Goal: Transaction & Acquisition: Register for event/course

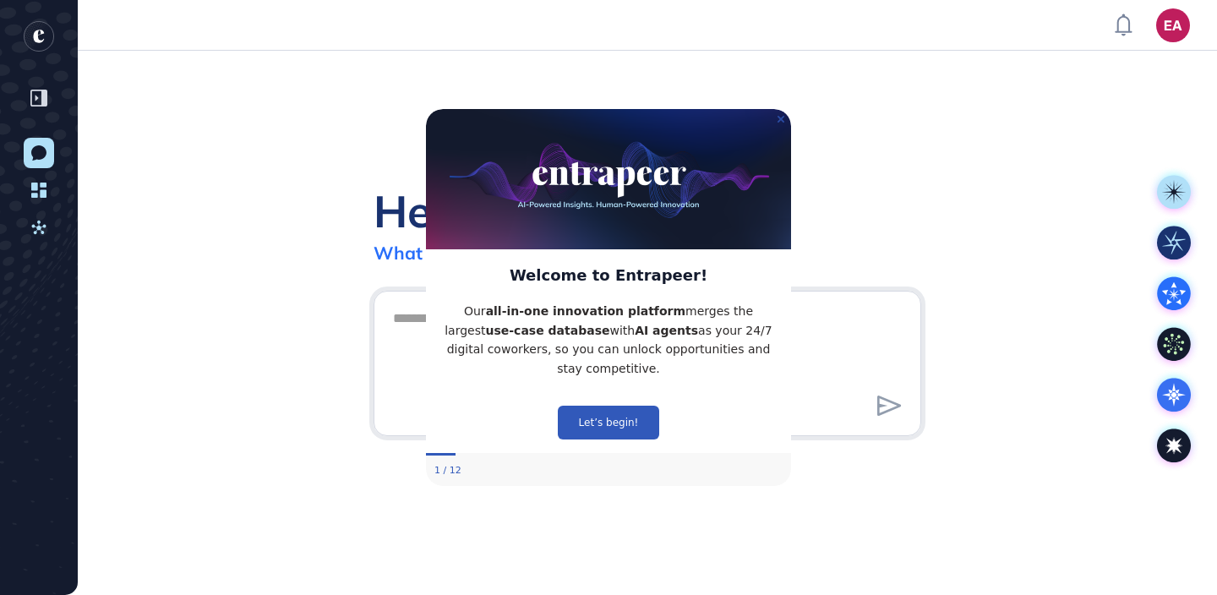
click at [780, 119] on icon "Close Preview" at bounding box center [781, 119] width 7 height 7
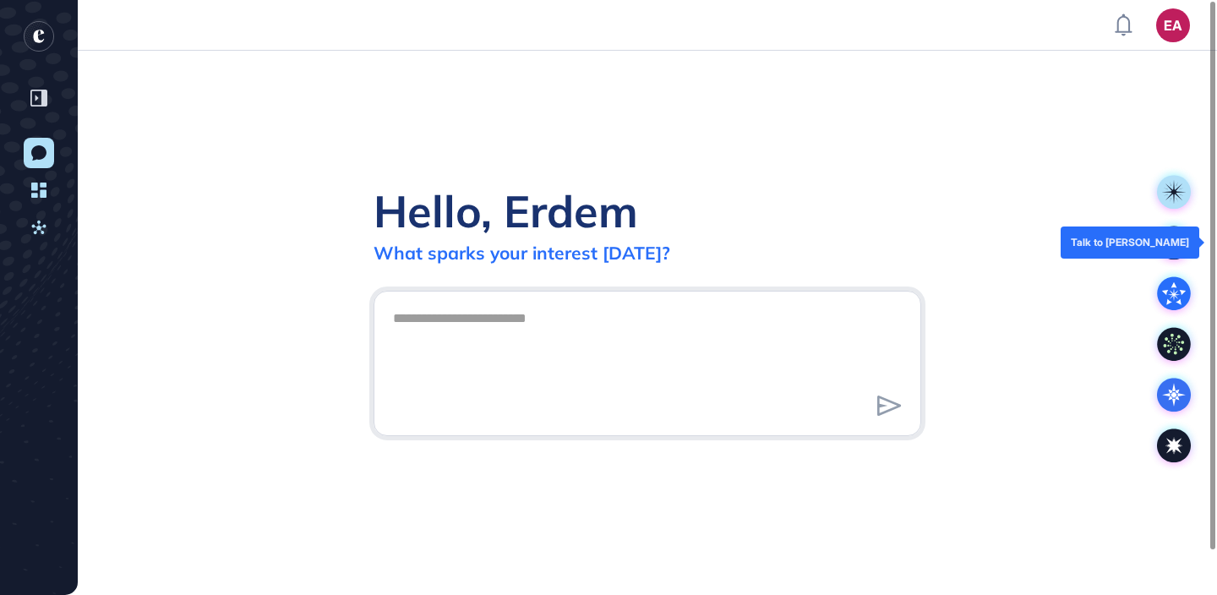
click at [1177, 253] on rect at bounding box center [1174, 243] width 34 height 34
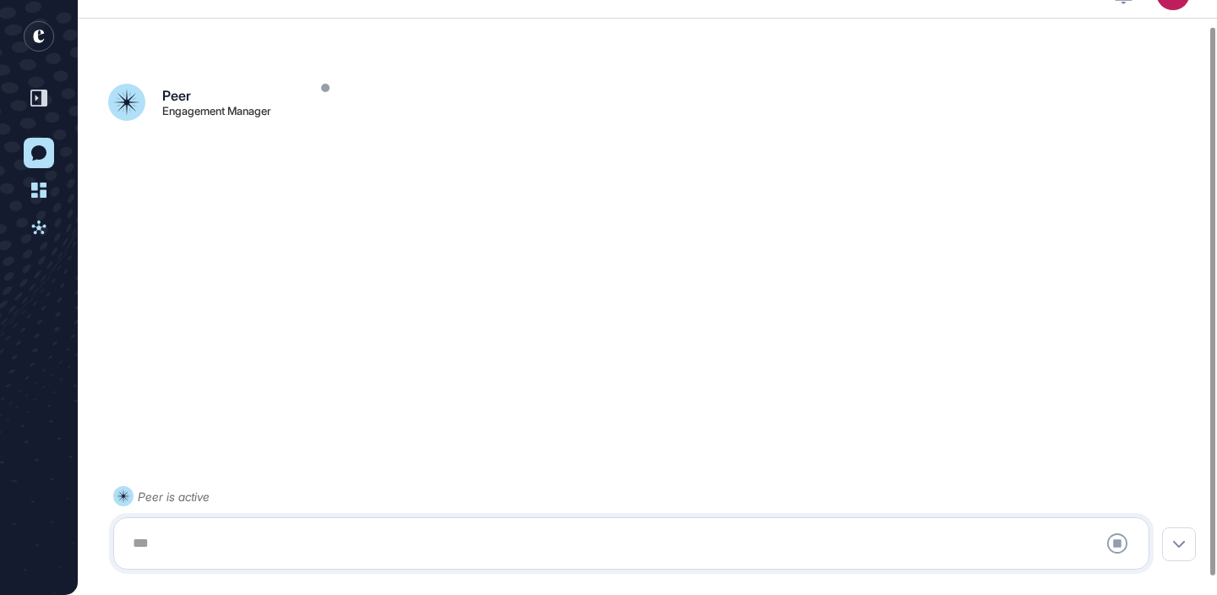
scroll to position [47, 0]
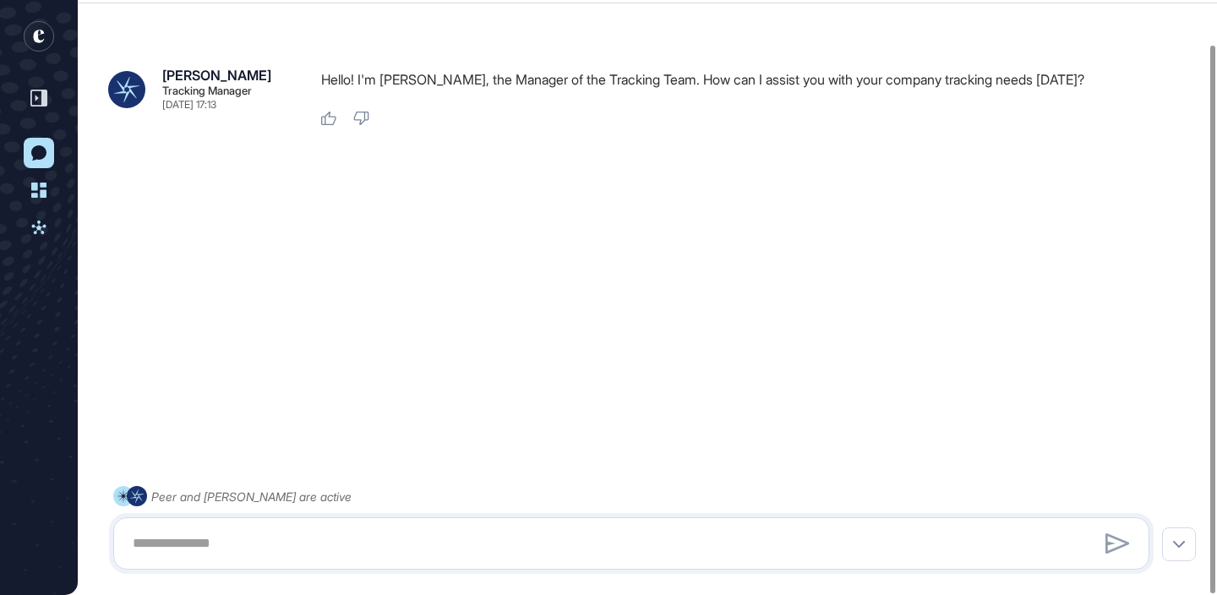
click at [52, 36] on rect "entrapeer-logo" at bounding box center [39, 36] width 30 height 30
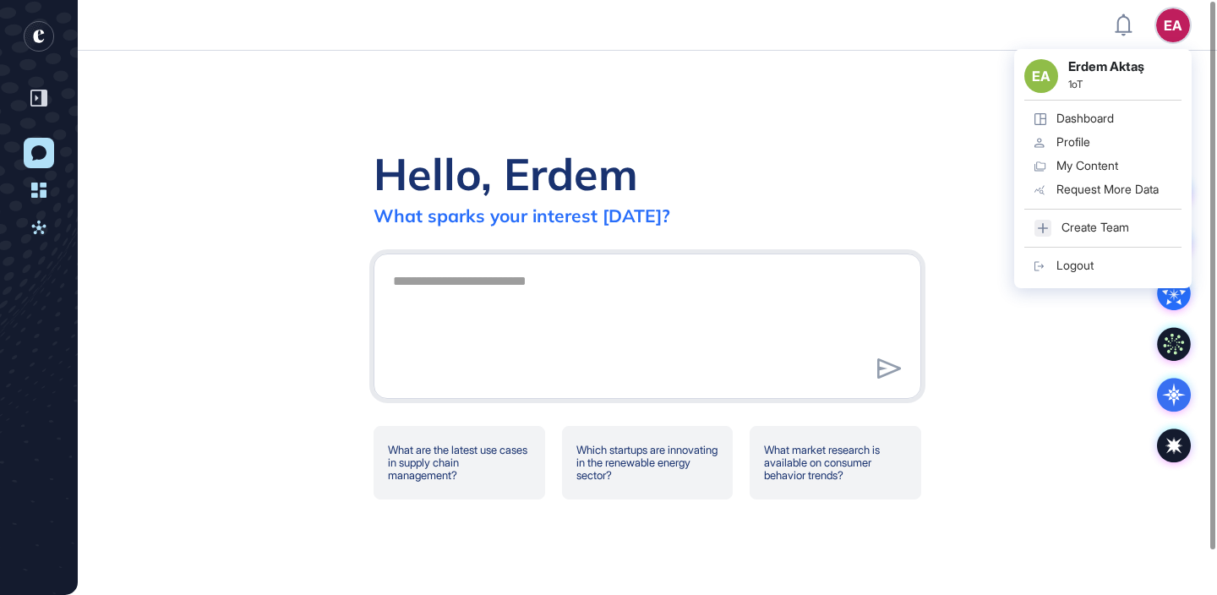
click at [1114, 143] on link "Profile" at bounding box center [1103, 143] width 157 height 24
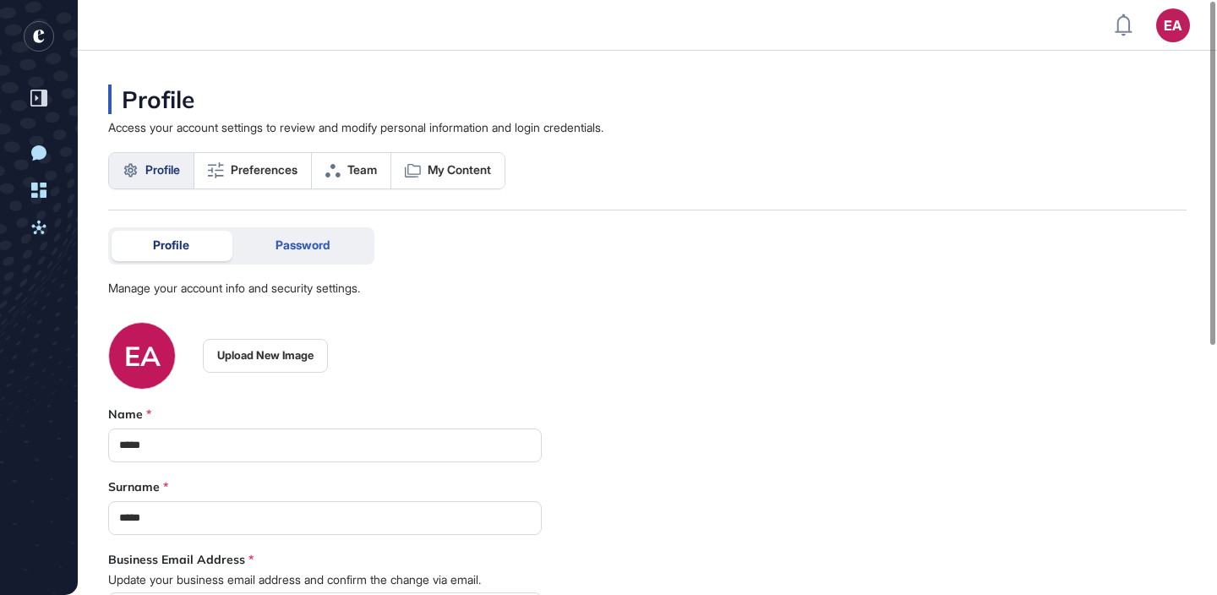
click at [296, 246] on span "Password" at bounding box center [303, 245] width 54 height 14
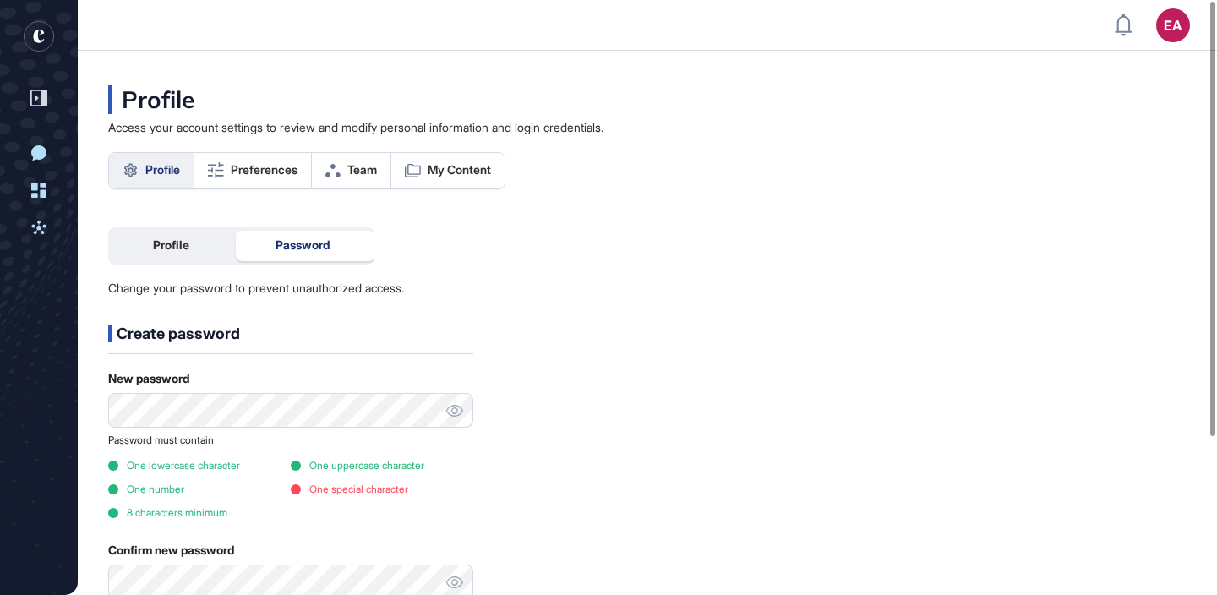
scroll to position [5, 0]
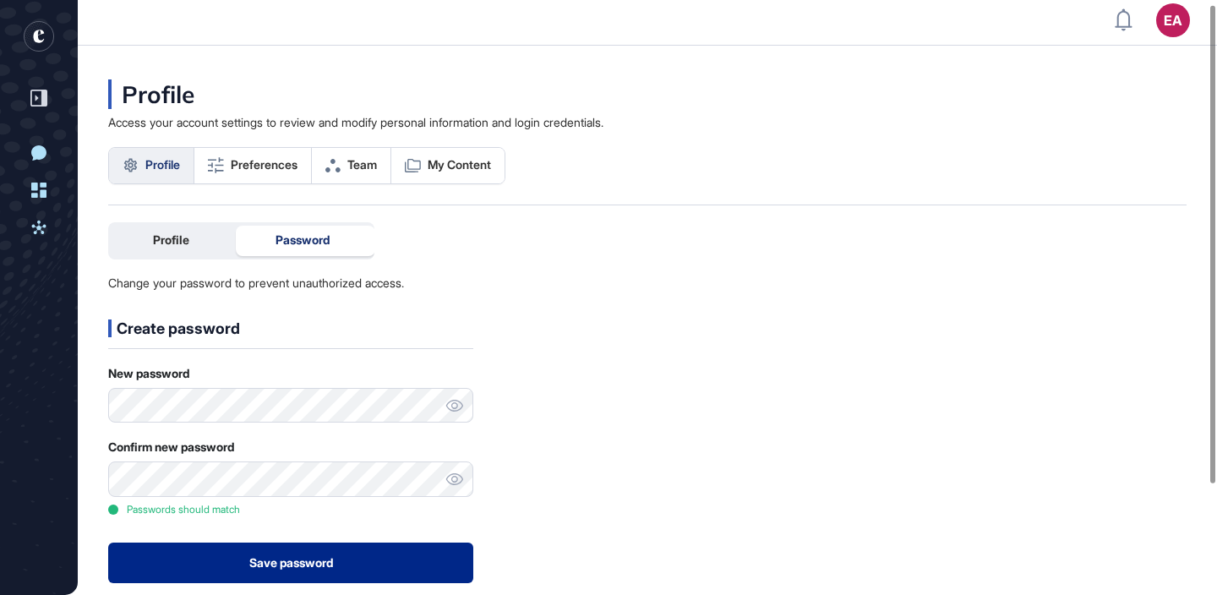
click at [265, 556] on button "Save password" at bounding box center [290, 563] width 365 height 41
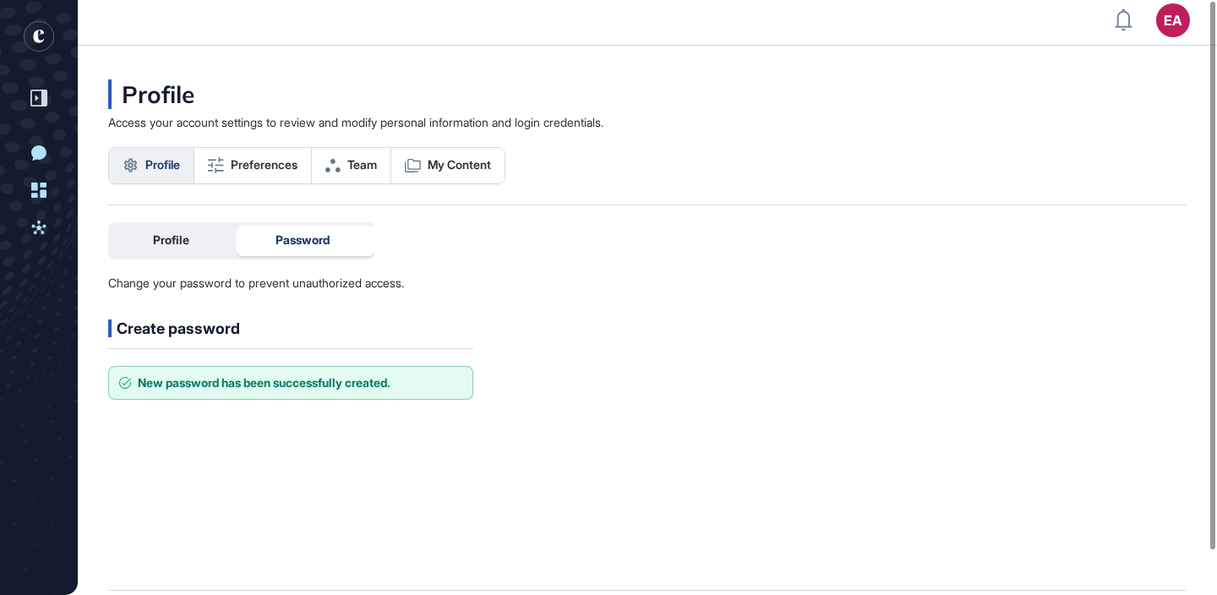
scroll to position [0, 0]
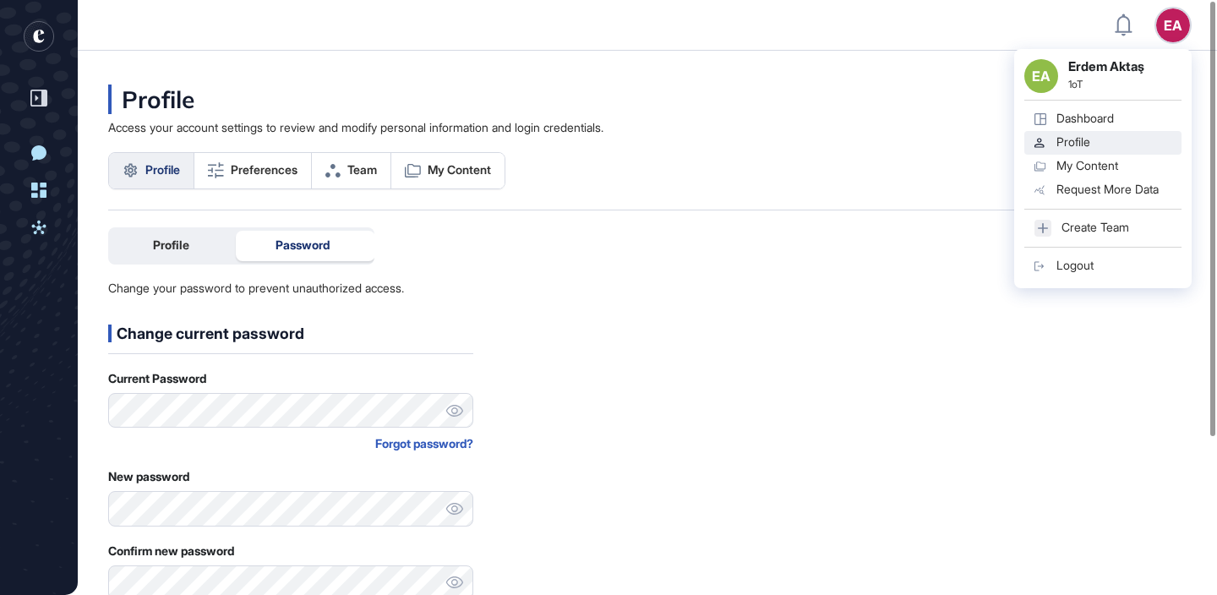
click at [1086, 260] on div "Logout" at bounding box center [1075, 266] width 37 height 14
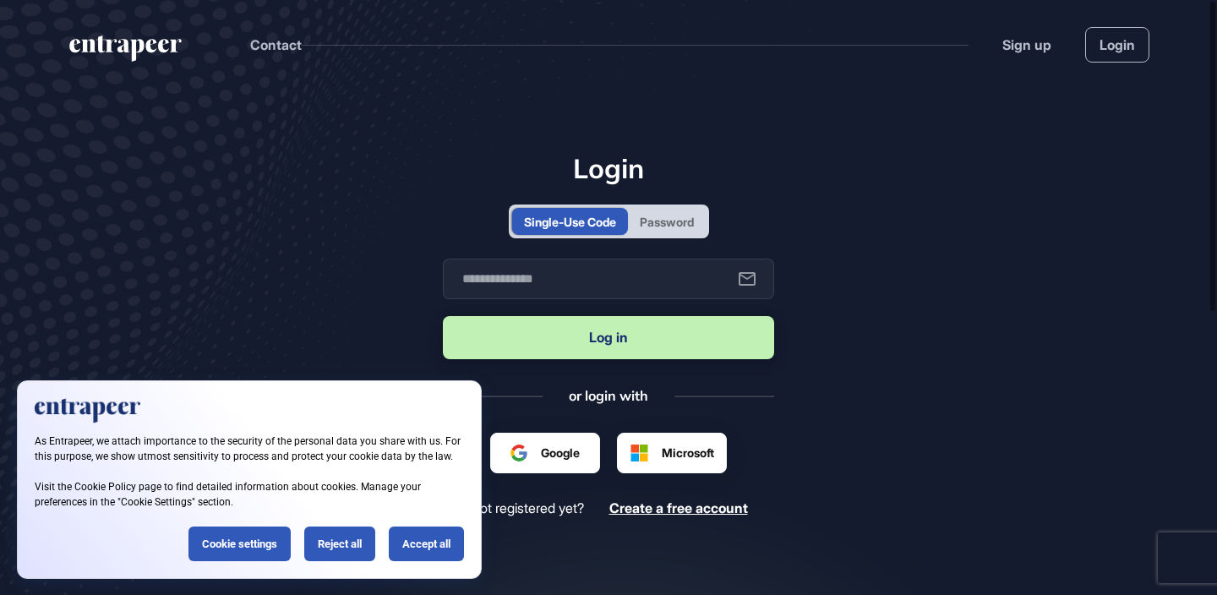
click at [678, 236] on div "Single-Use Code Password" at bounding box center [609, 222] width 200 height 34
click at [670, 213] on div "Password" at bounding box center [667, 222] width 54 height 18
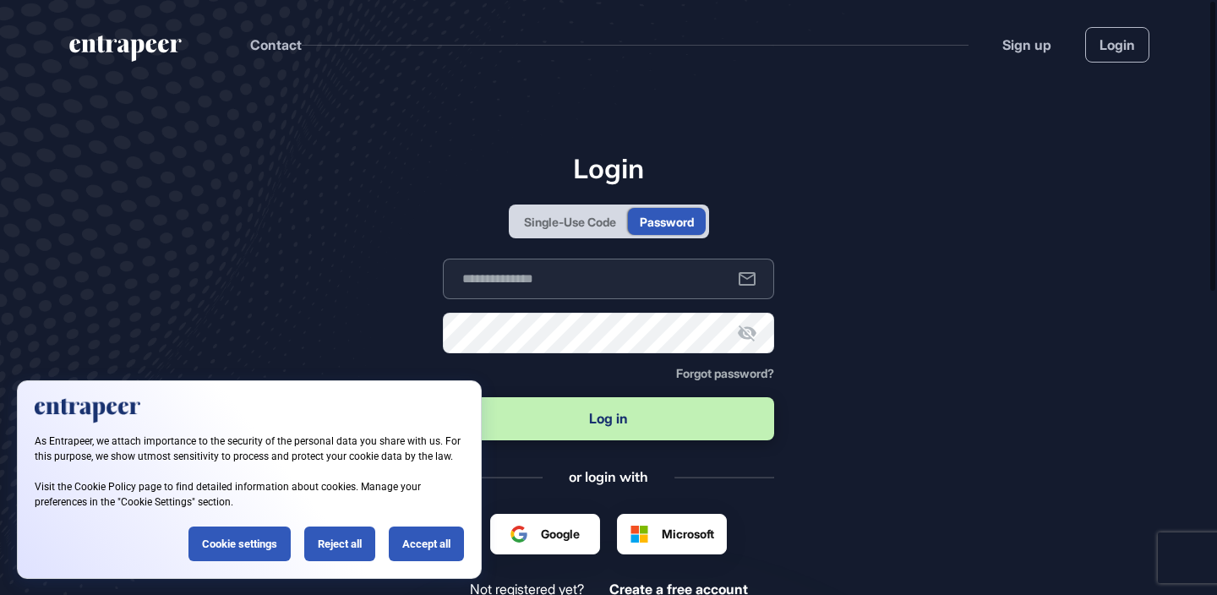
click at [616, 276] on input "text" at bounding box center [608, 279] width 331 height 41
type input "**********"
click at [443, 397] on button "Log in" at bounding box center [608, 418] width 331 height 43
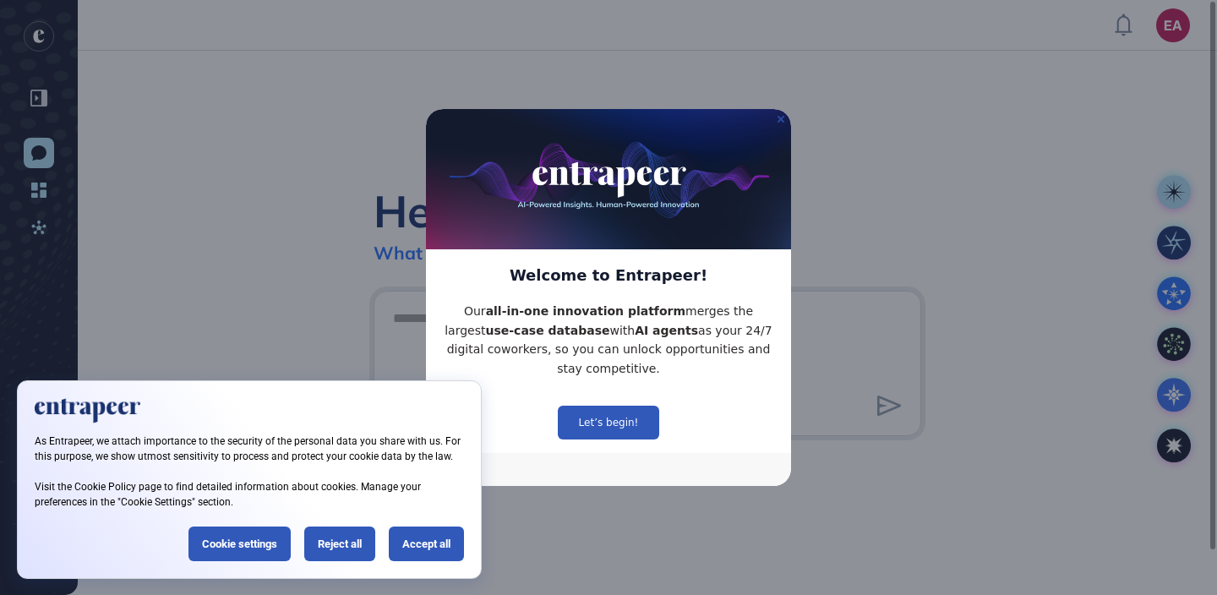
click at [778, 118] on icon "Close Preview" at bounding box center [781, 119] width 7 height 7
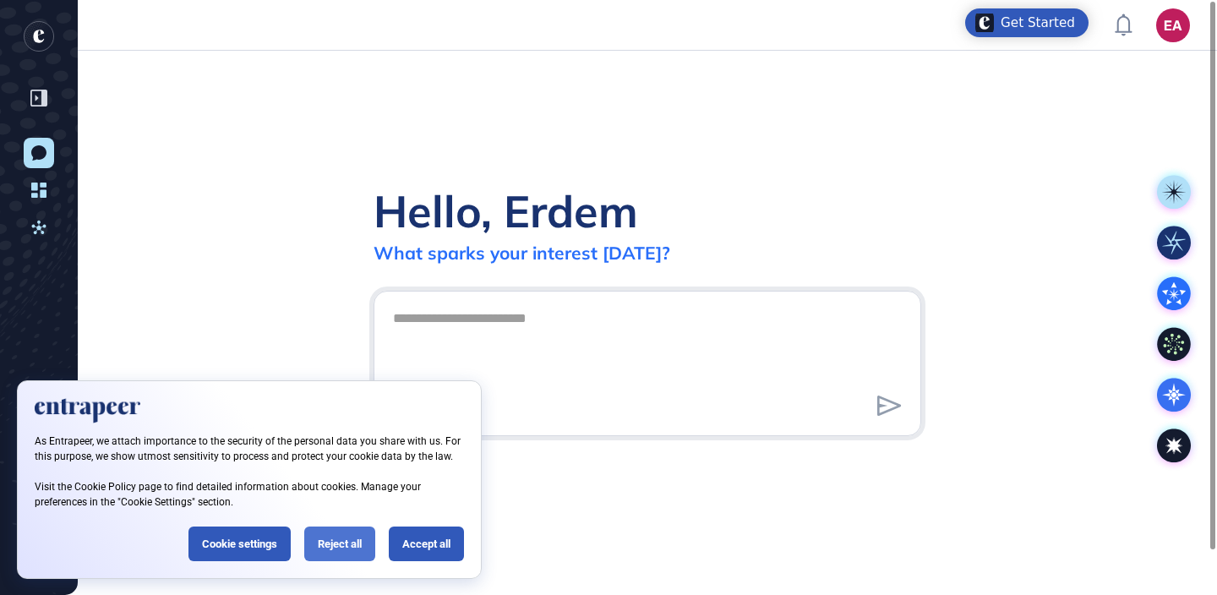
click at [364, 537] on div "Reject all" at bounding box center [339, 544] width 71 height 35
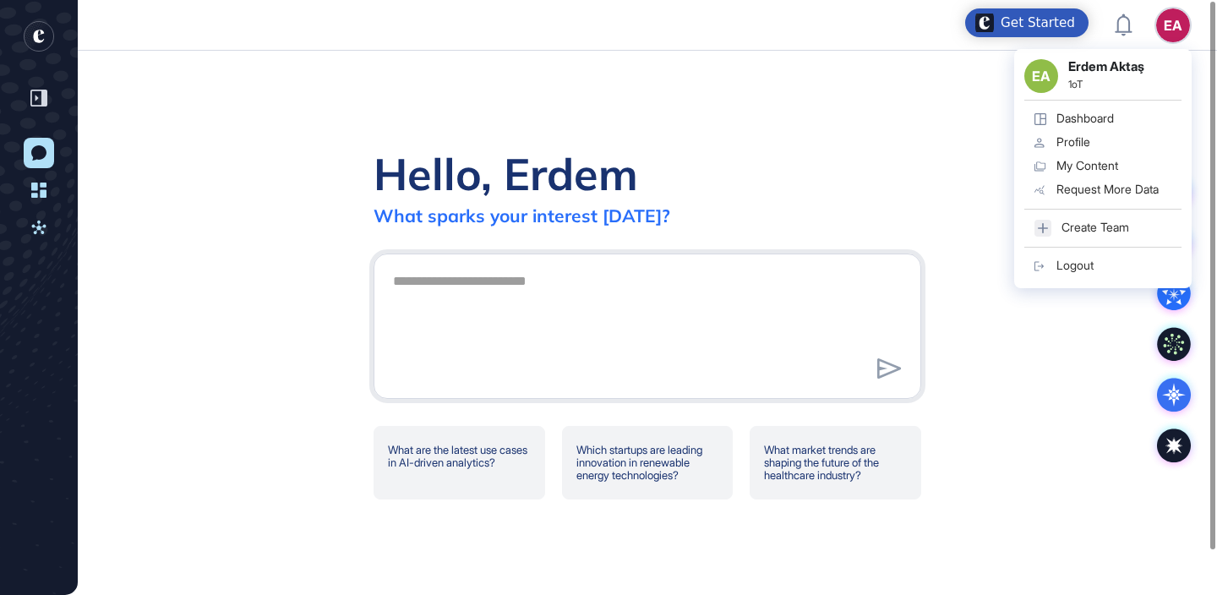
click at [1071, 140] on div "Profile" at bounding box center [1074, 142] width 34 height 14
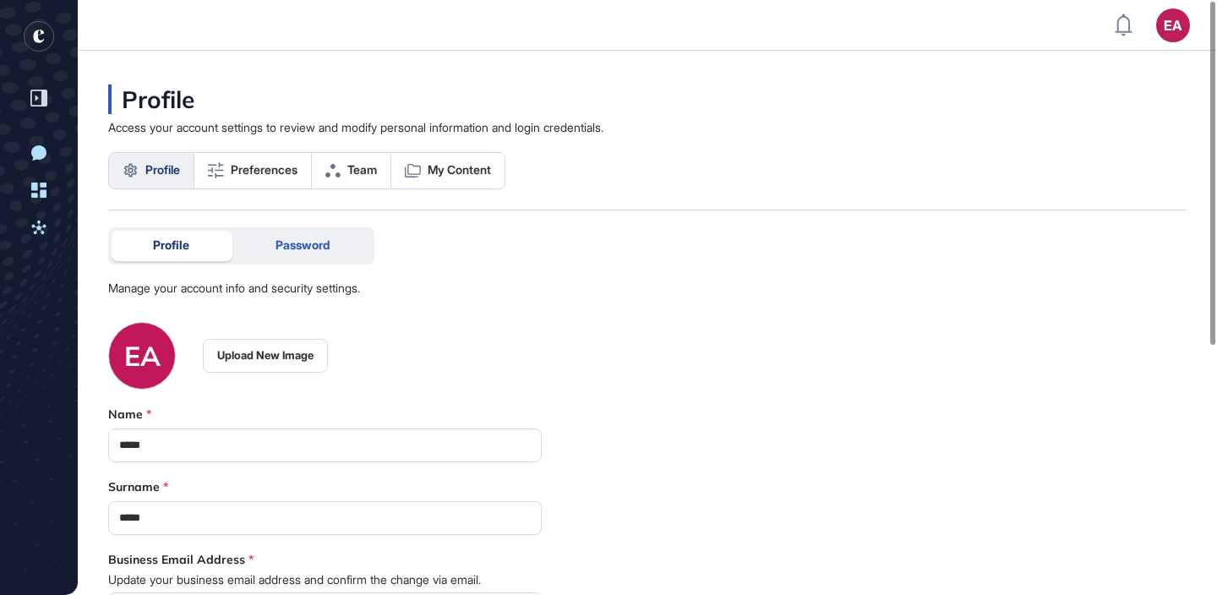
click at [328, 233] on div "Password" at bounding box center [302, 246] width 137 height 30
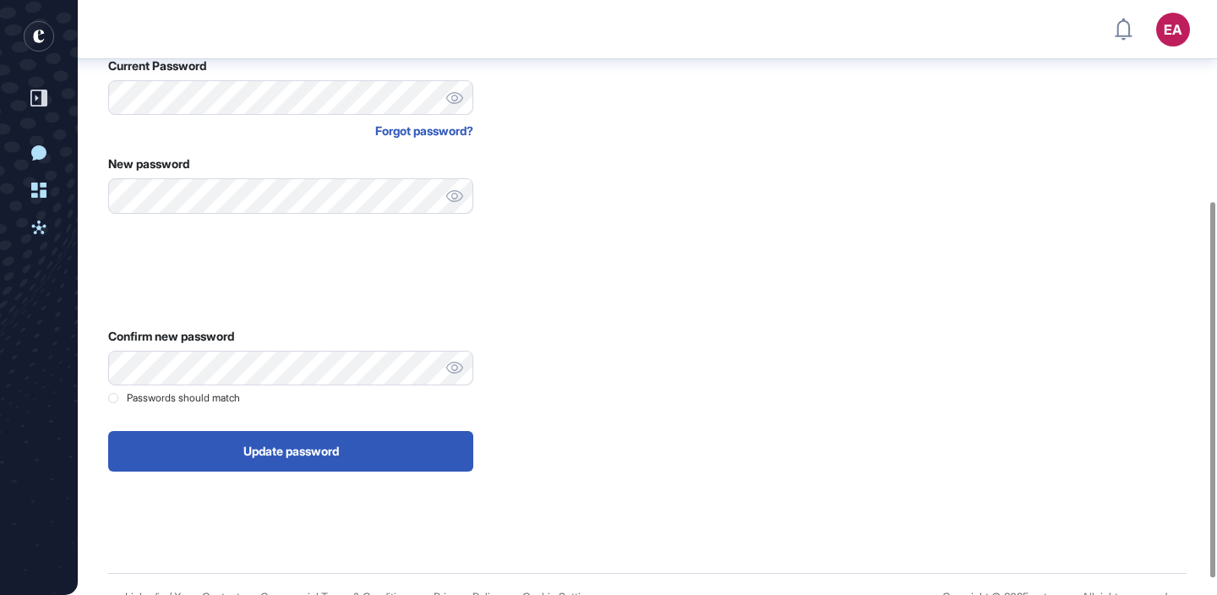
scroll to position [249, 0]
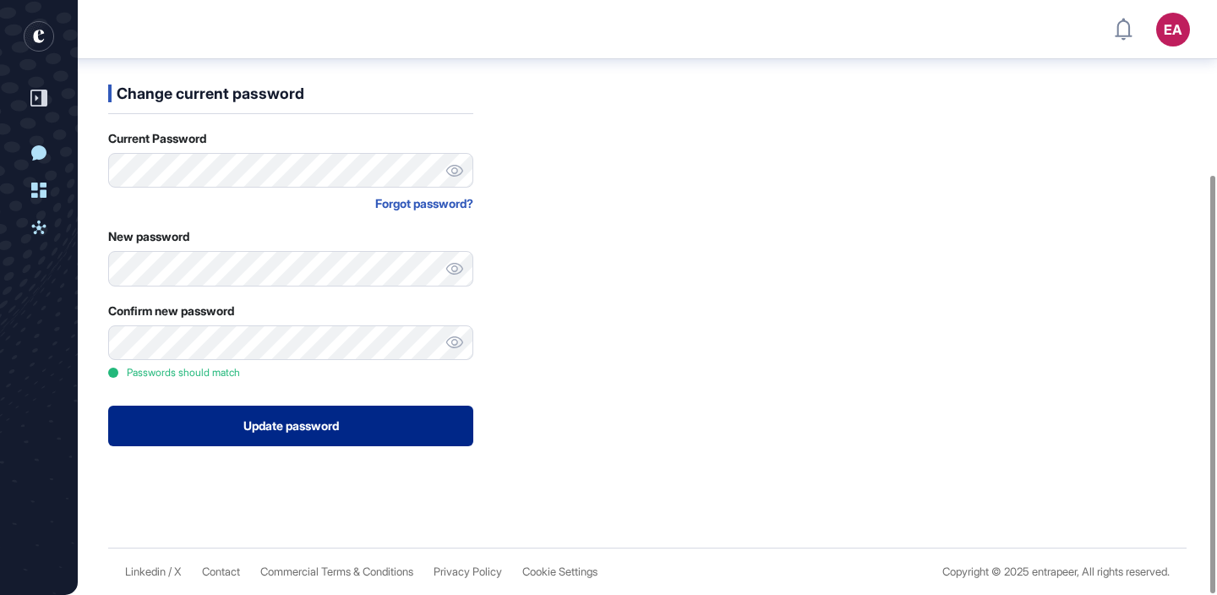
click at [315, 445] on button "Update password" at bounding box center [290, 426] width 365 height 41
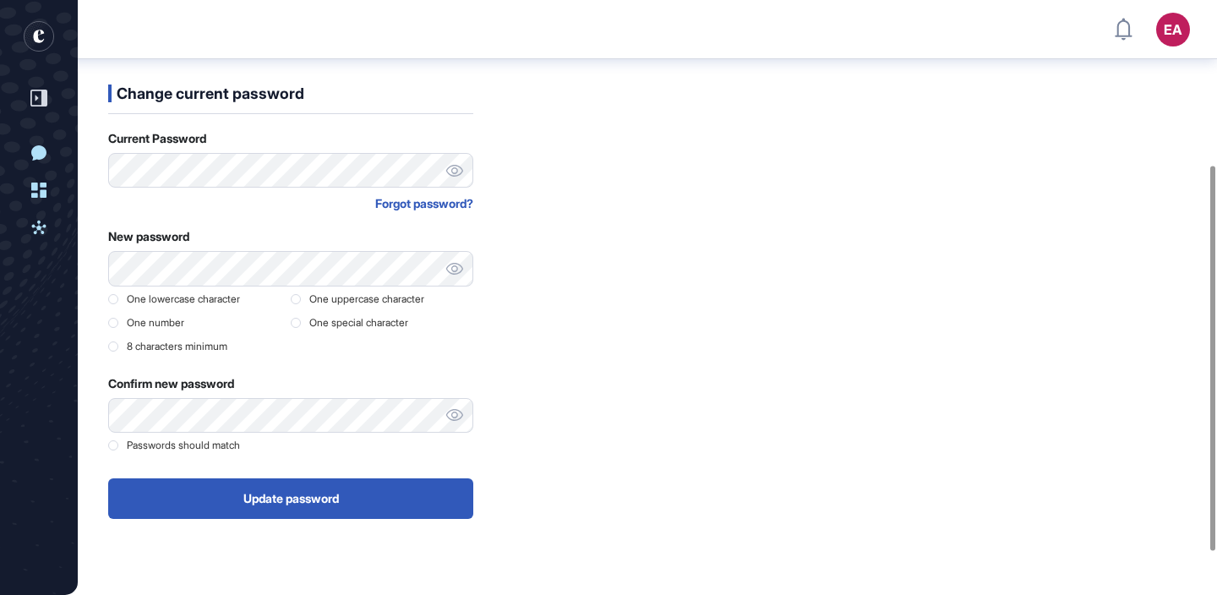
scroll to position [272, 0]
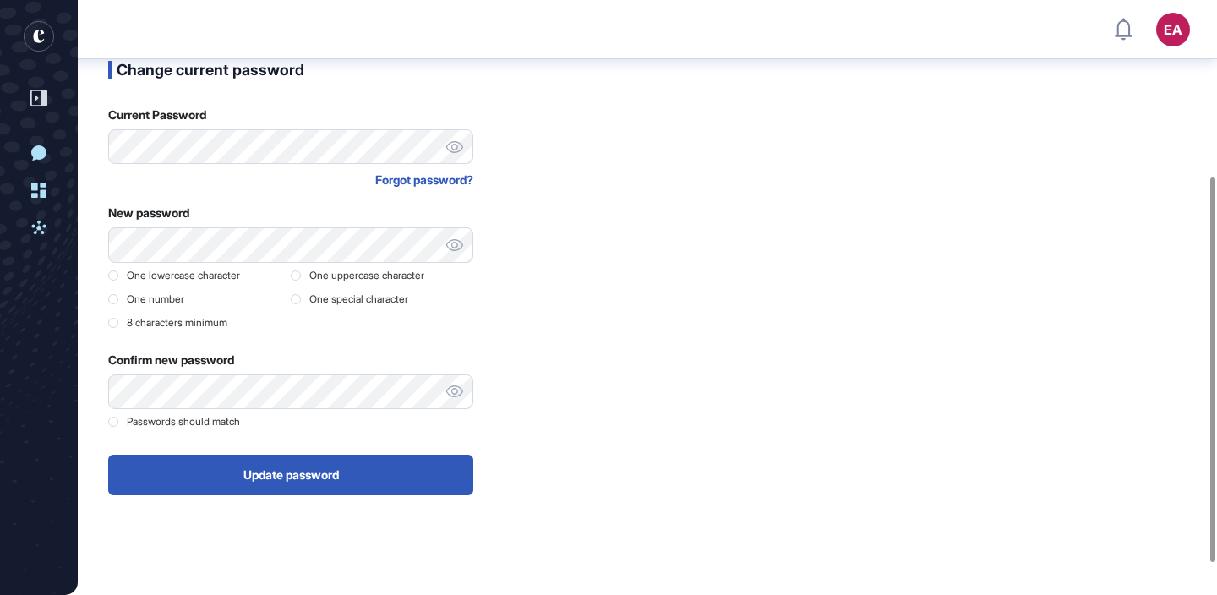
click at [450, 186] on div "Forgot password?" at bounding box center [290, 180] width 365 height 18
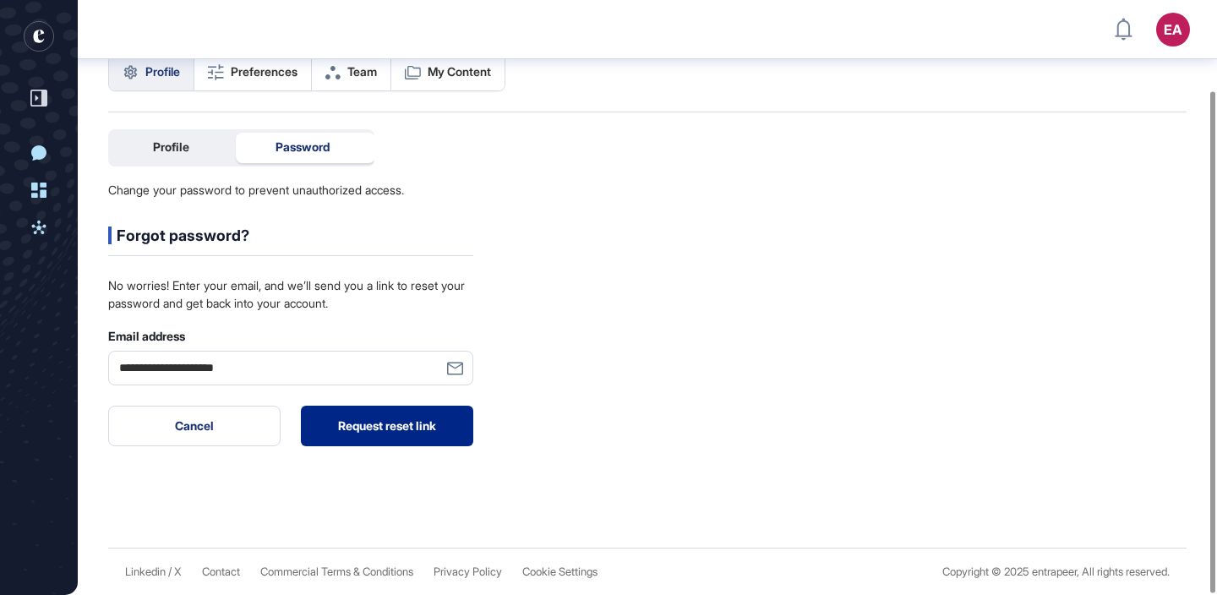
click at [390, 418] on button "Request reset link" at bounding box center [387, 426] width 172 height 41
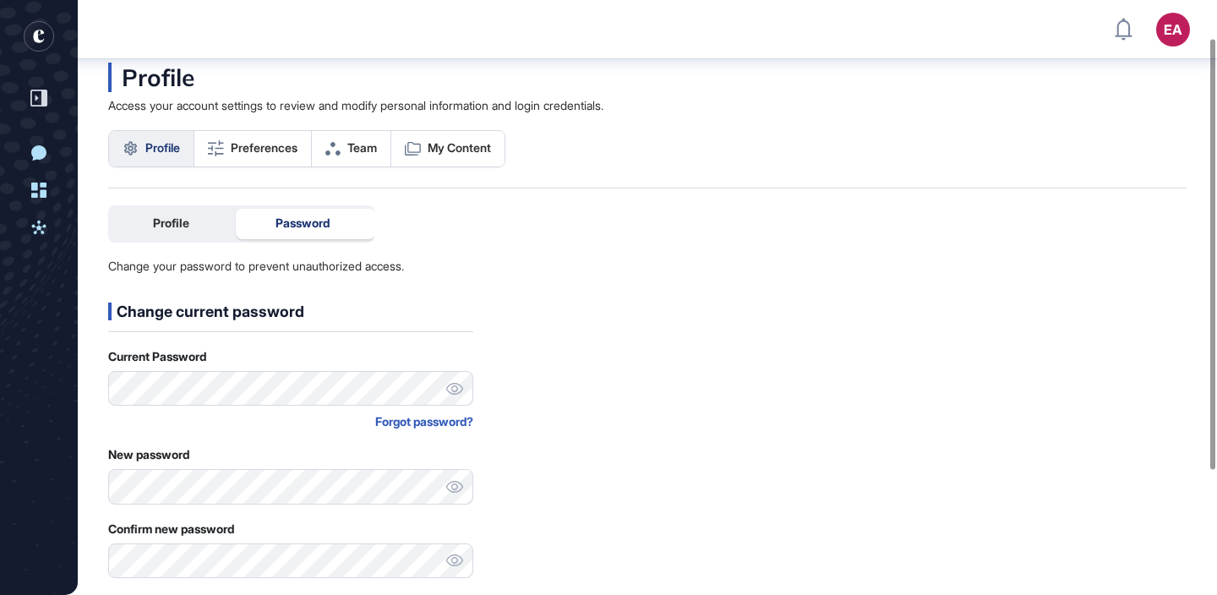
scroll to position [0, 0]
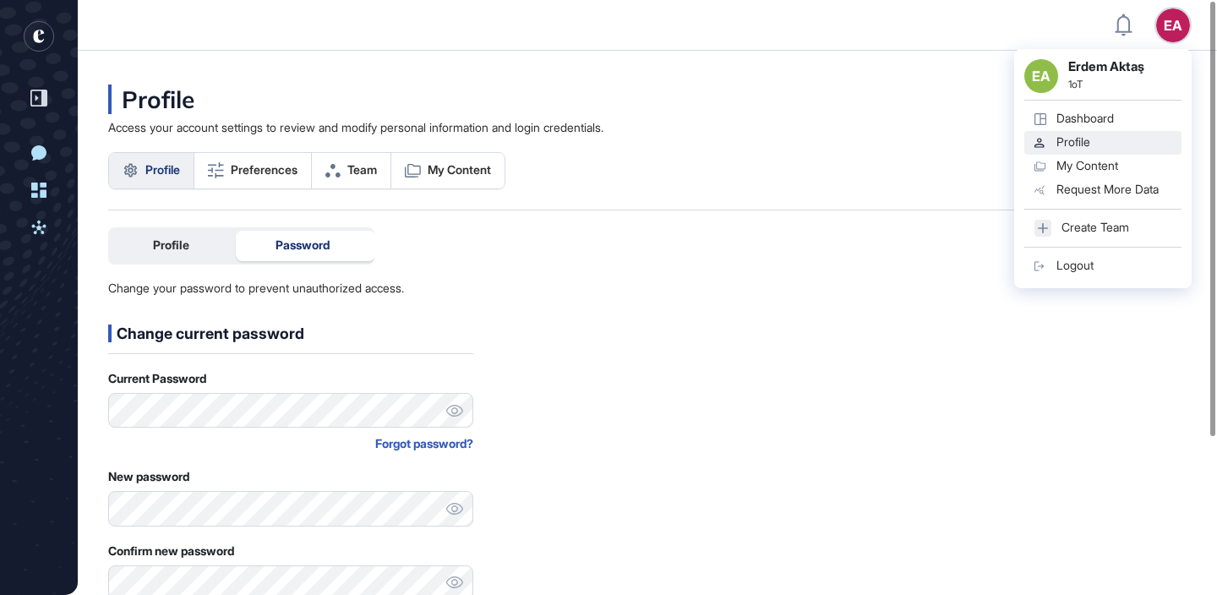
click at [1069, 262] on div "Logout" at bounding box center [1075, 266] width 37 height 14
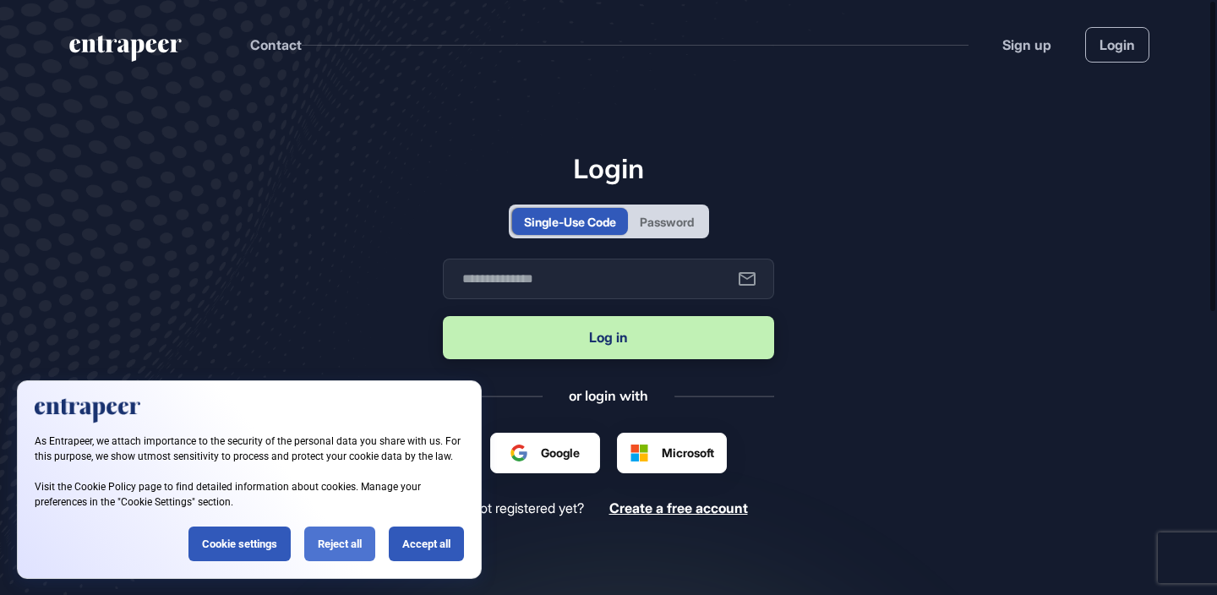
click at [348, 533] on div "Reject all" at bounding box center [339, 544] width 71 height 35
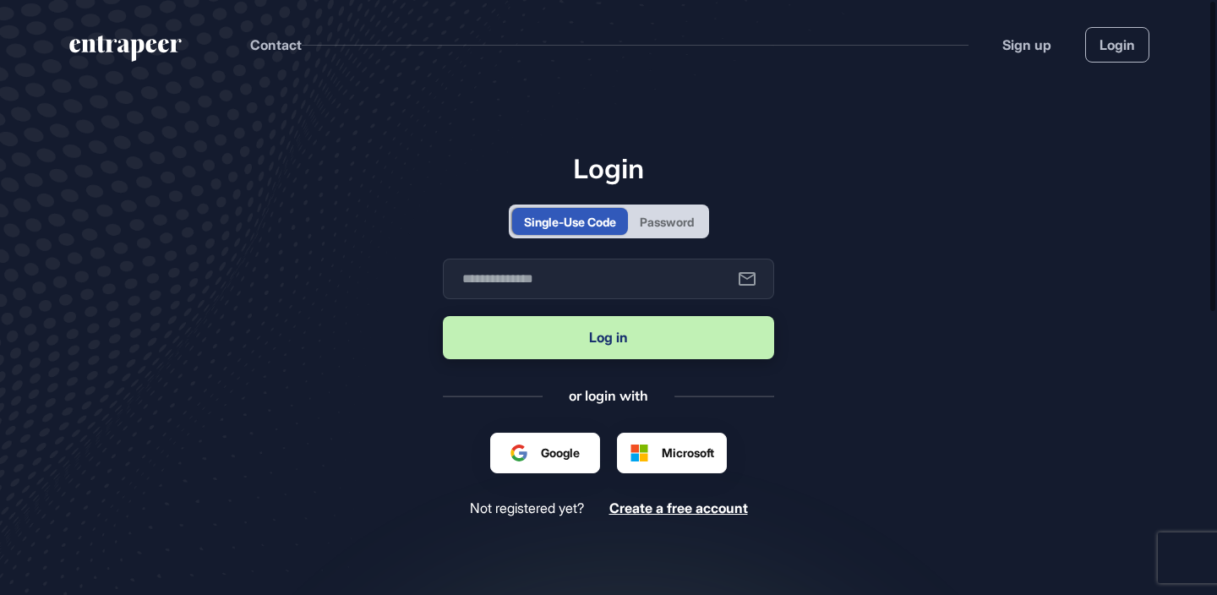
click at [636, 213] on div "Password" at bounding box center [667, 221] width 78 height 27
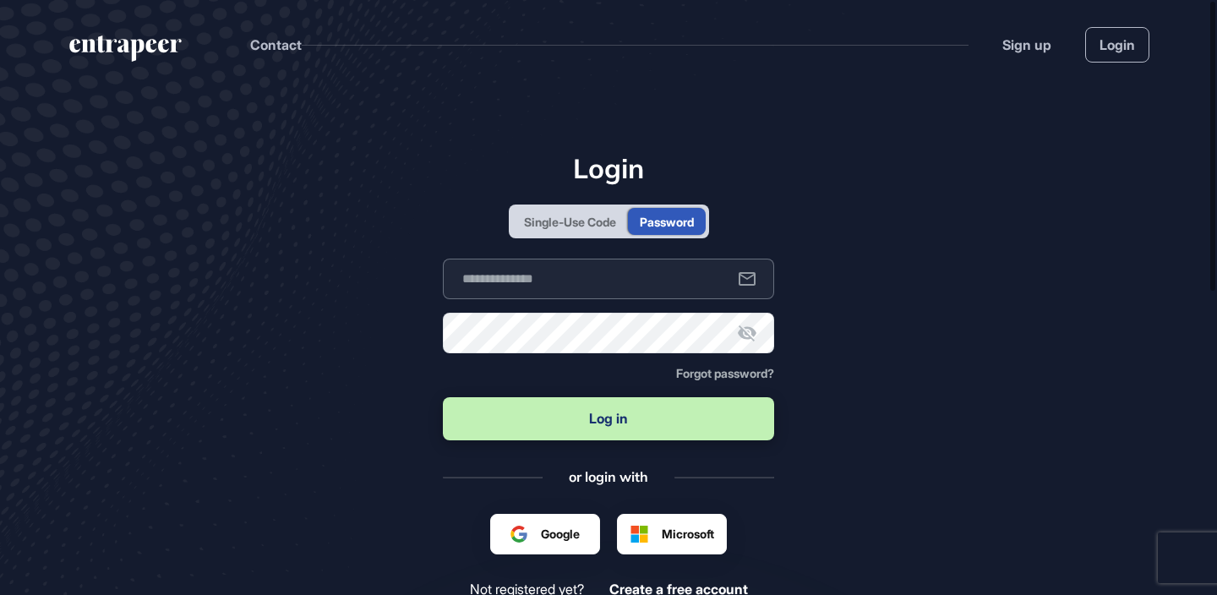
click at [621, 272] on input "text" at bounding box center [608, 279] width 331 height 41
type input "**********"
click at [443, 397] on button "Log in" at bounding box center [608, 418] width 331 height 43
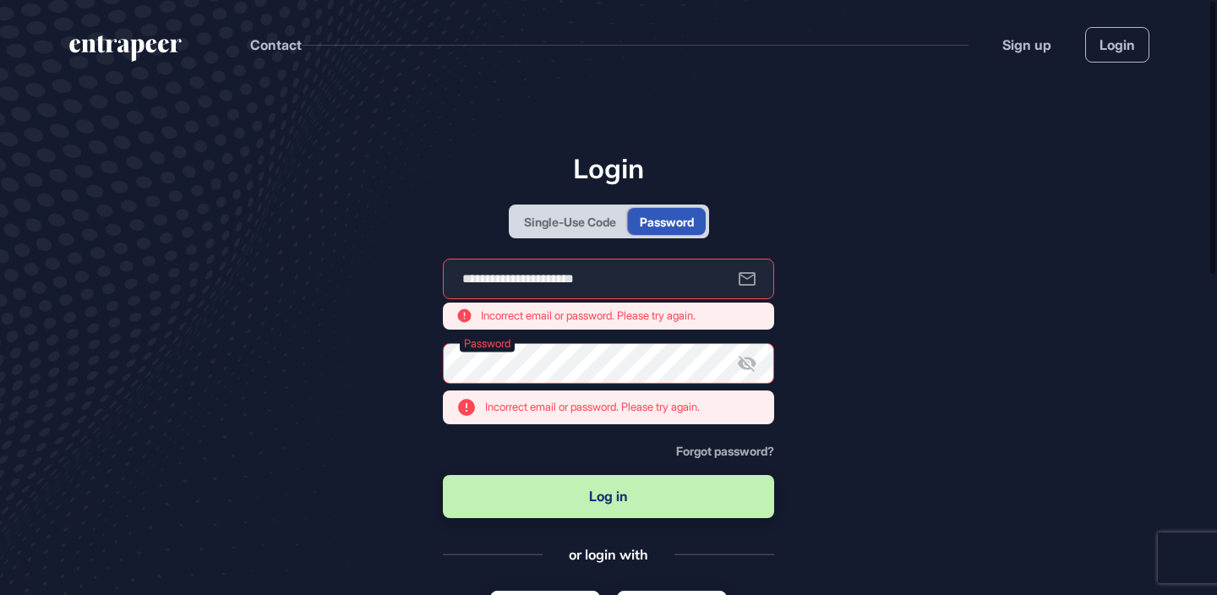
click at [744, 358] on icon at bounding box center [747, 363] width 20 height 20
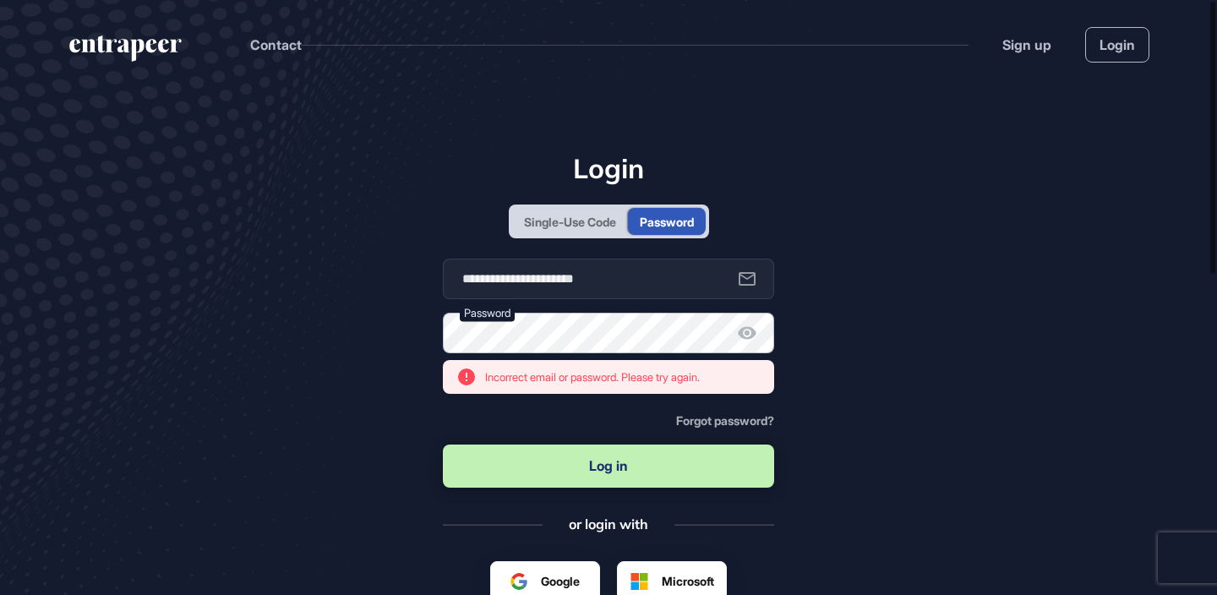
click at [443, 445] on button "Log in" at bounding box center [608, 466] width 331 height 43
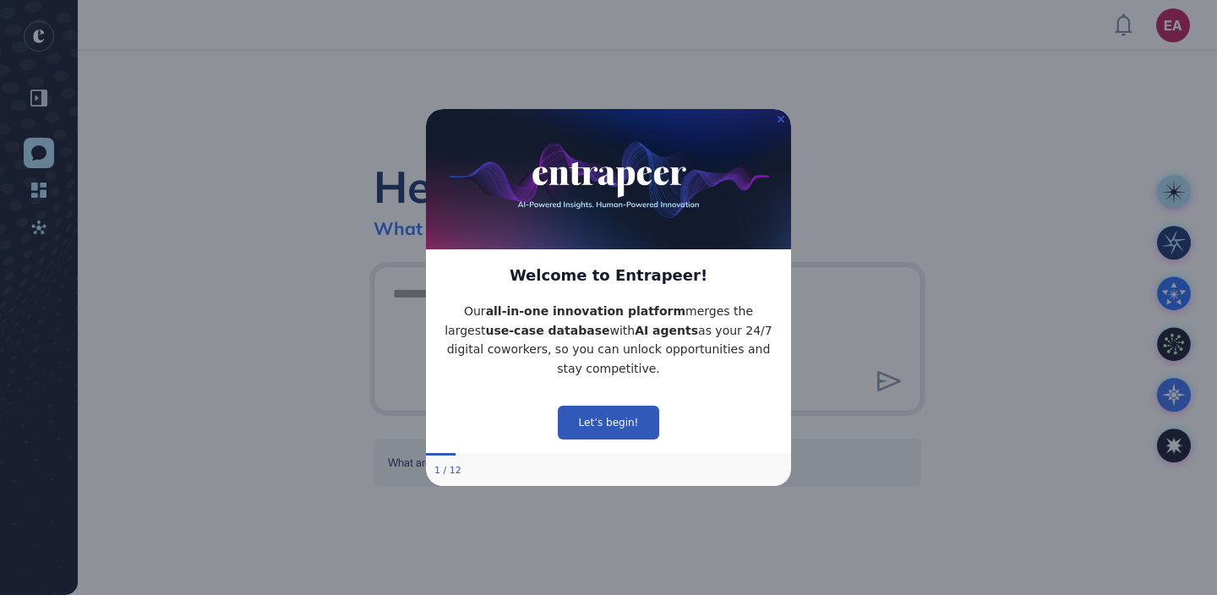
click at [785, 120] on img at bounding box center [608, 179] width 365 height 140
click at [779, 121] on icon "Close Preview" at bounding box center [781, 119] width 7 height 7
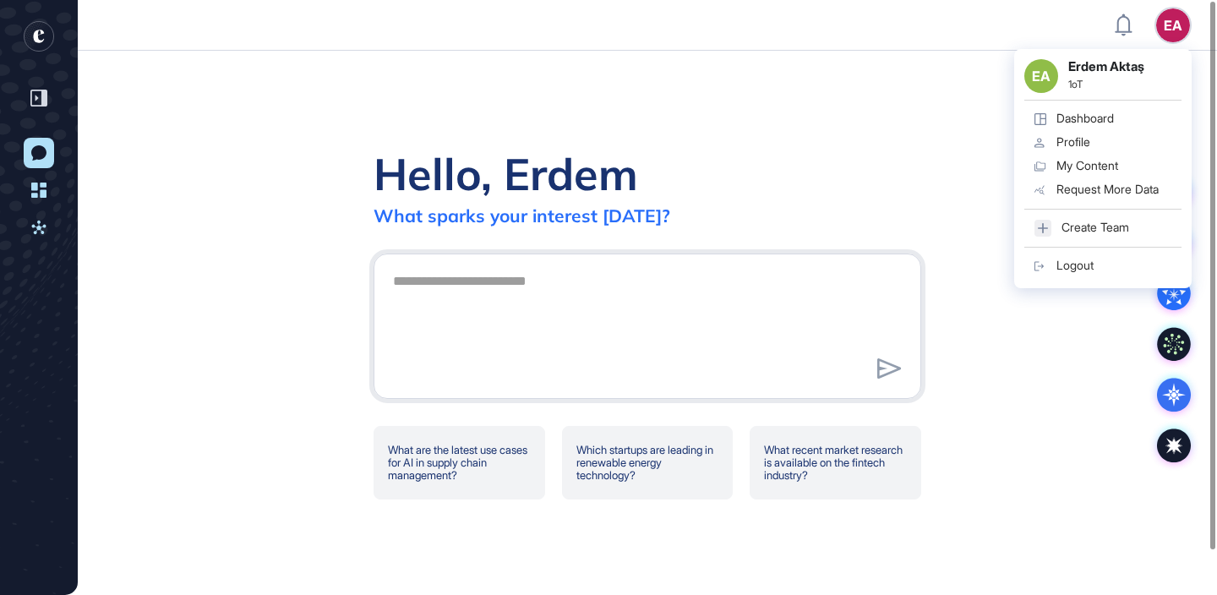
click at [1090, 269] on div "Logout" at bounding box center [1075, 266] width 37 height 14
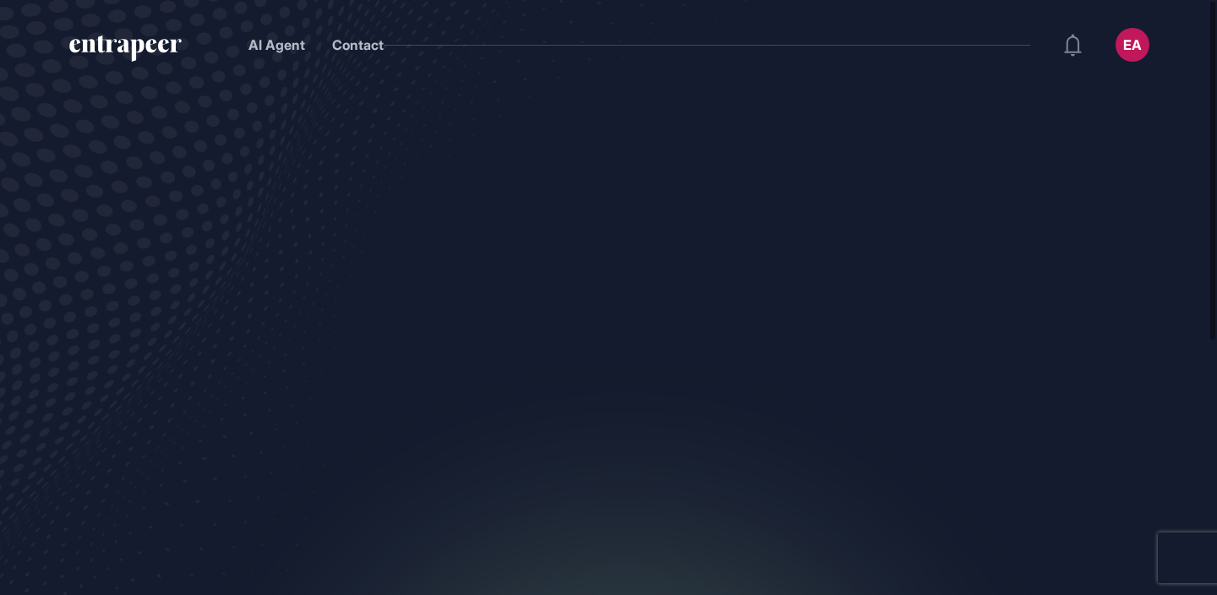
scroll to position [1, 1]
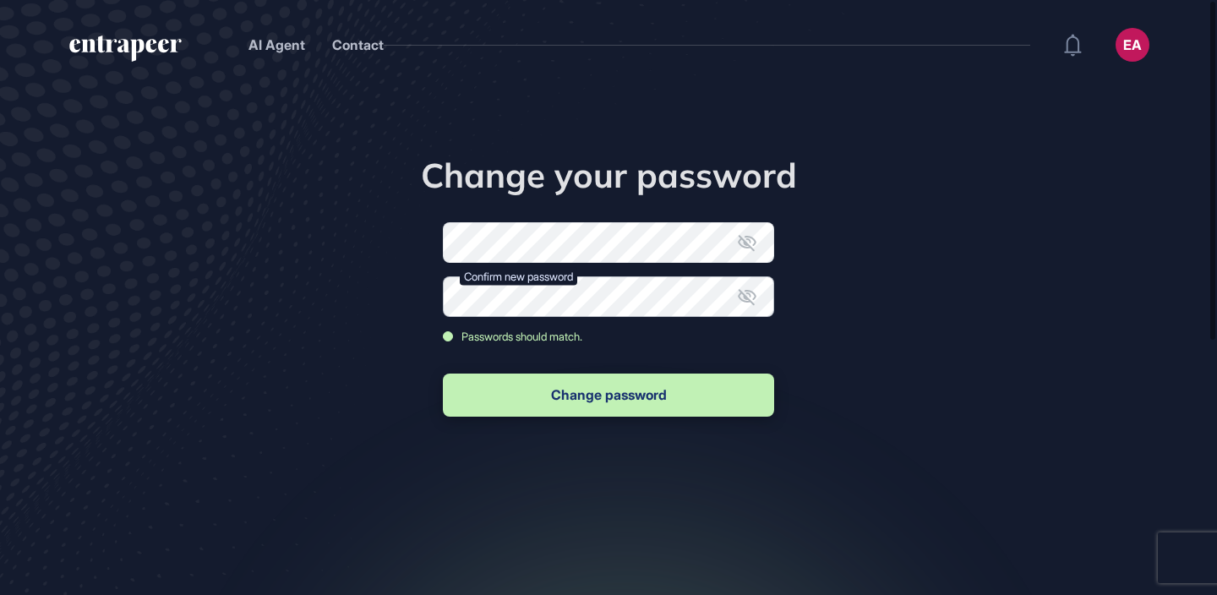
click at [443, 374] on button "Change password" at bounding box center [608, 395] width 331 height 43
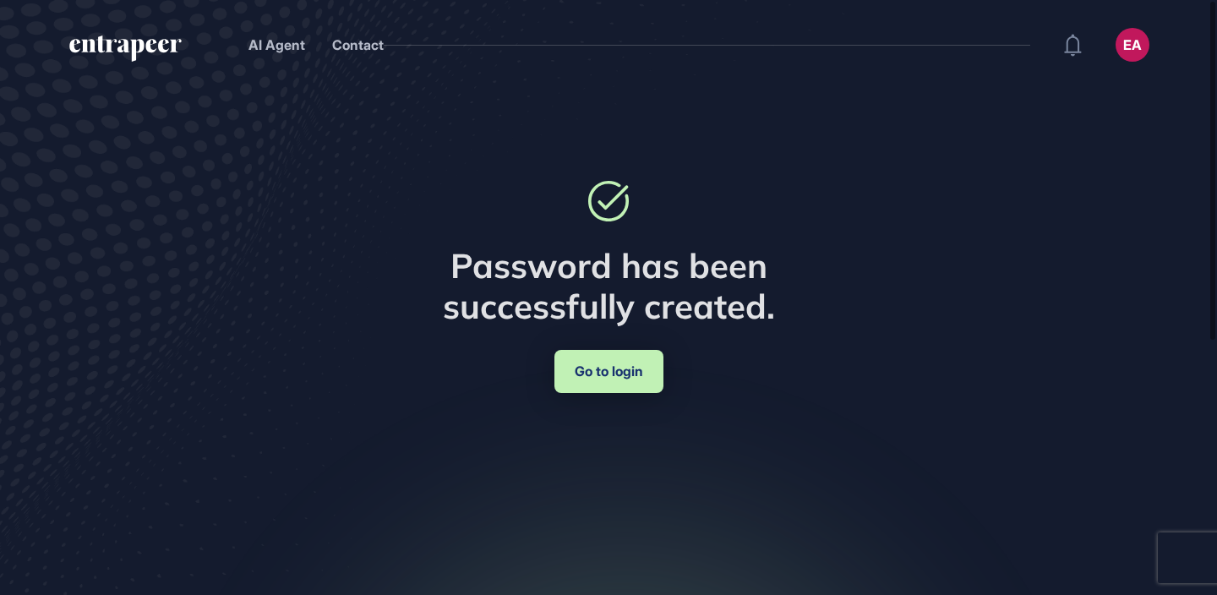
click at [621, 381] on link "Go to login" at bounding box center [609, 371] width 109 height 43
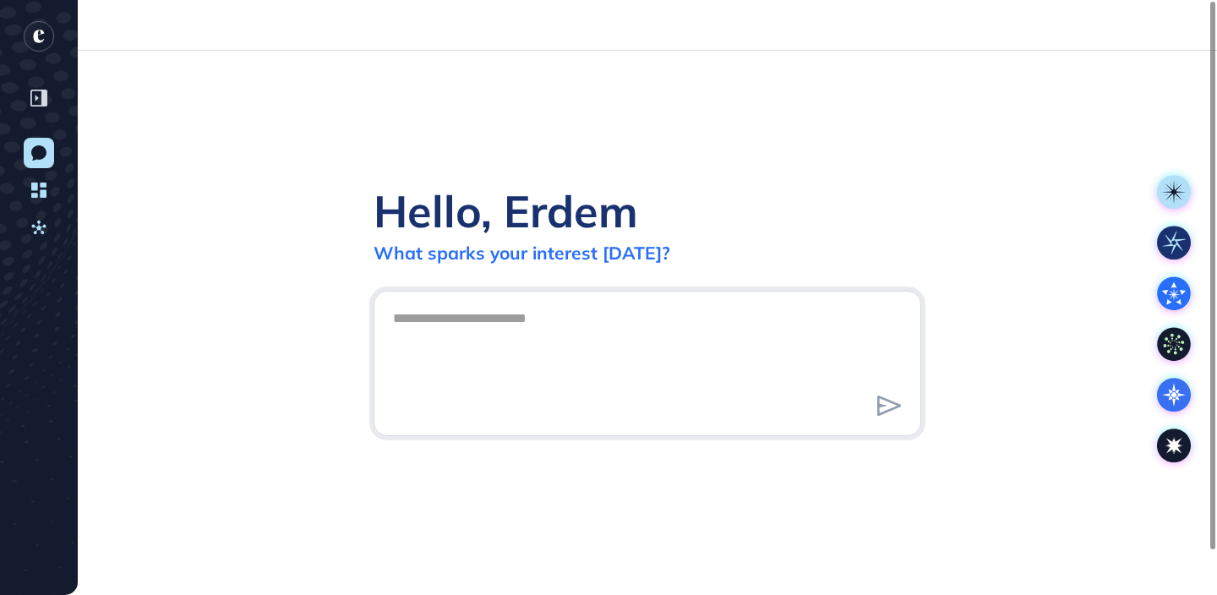
scroll to position [1, 1]
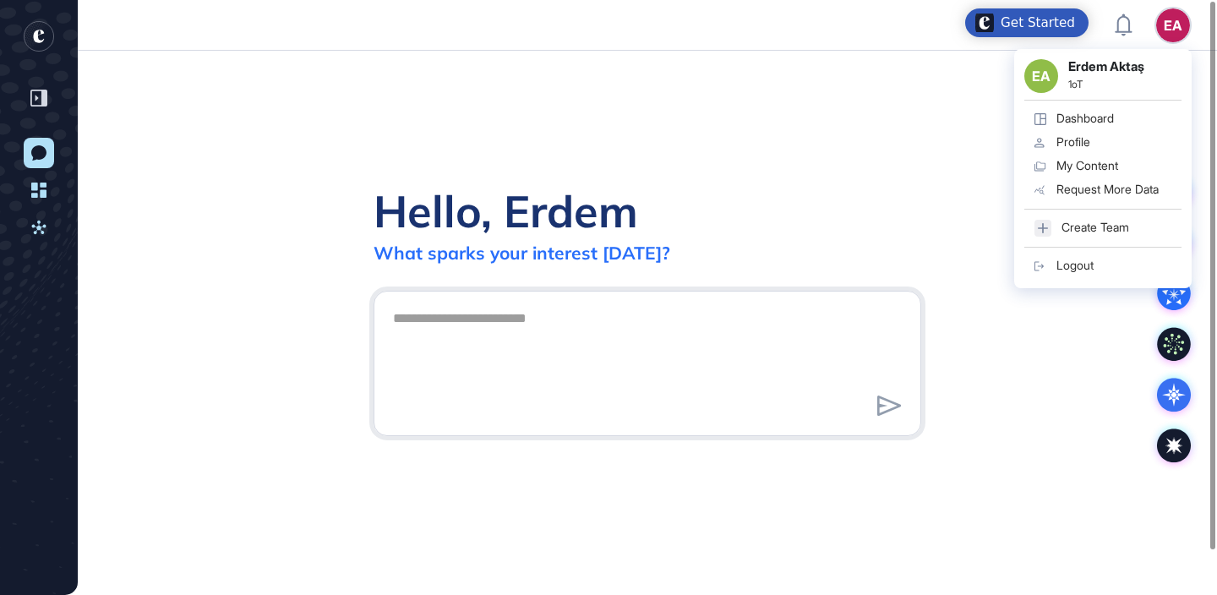
click at [1115, 271] on link "Logout" at bounding box center [1103, 266] width 157 height 24
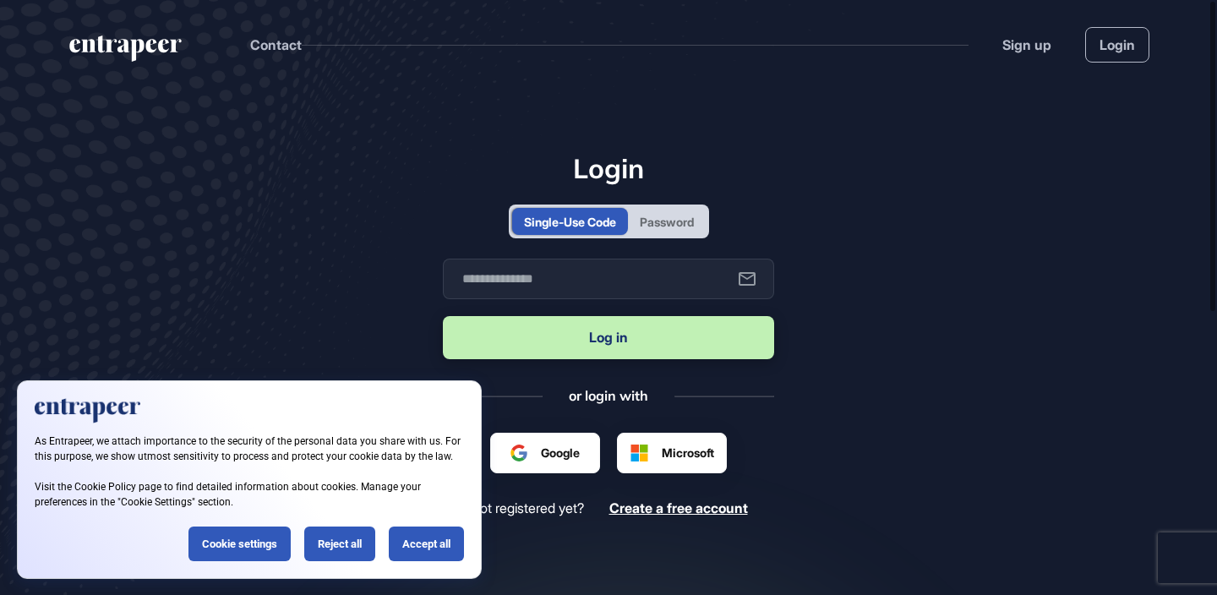
click at [689, 227] on div "Password" at bounding box center [667, 222] width 54 height 18
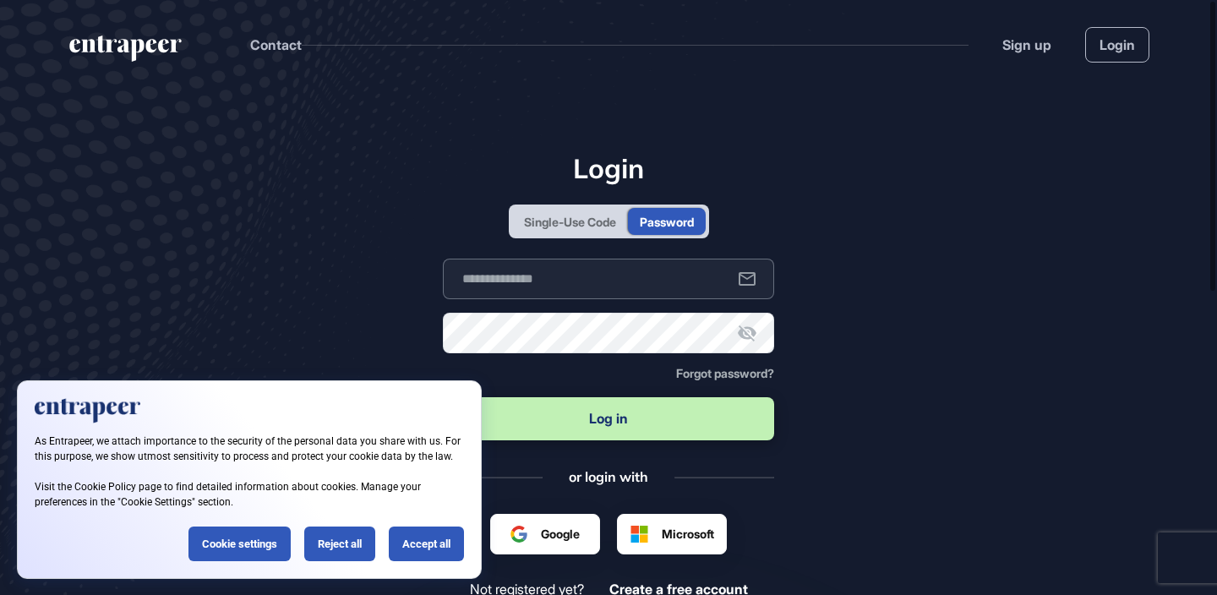
click at [659, 273] on input "text" at bounding box center [608, 279] width 331 height 41
type input "**********"
click at [443, 397] on button "Log in" at bounding box center [608, 418] width 331 height 43
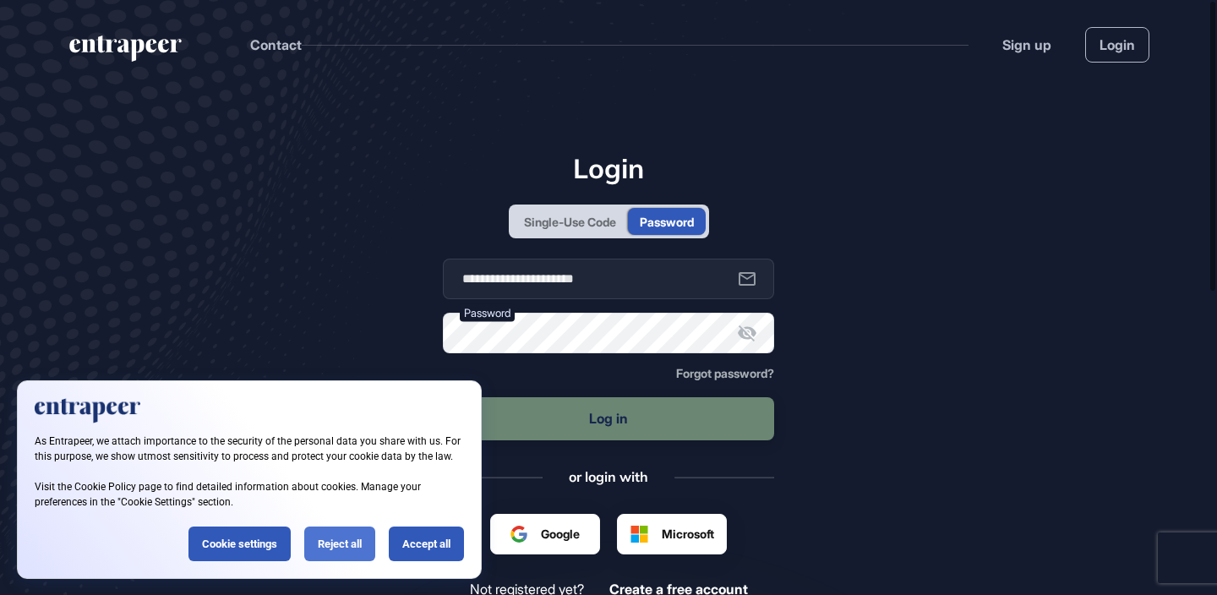
click at [346, 535] on div "Reject all" at bounding box center [339, 544] width 71 height 35
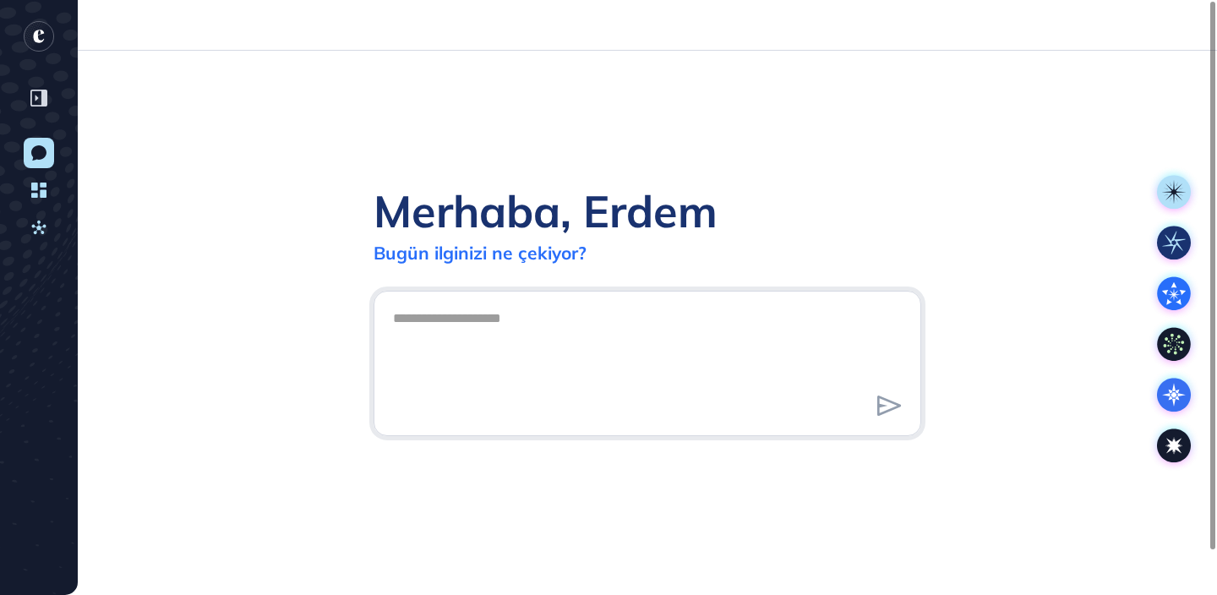
scroll to position [1, 1]
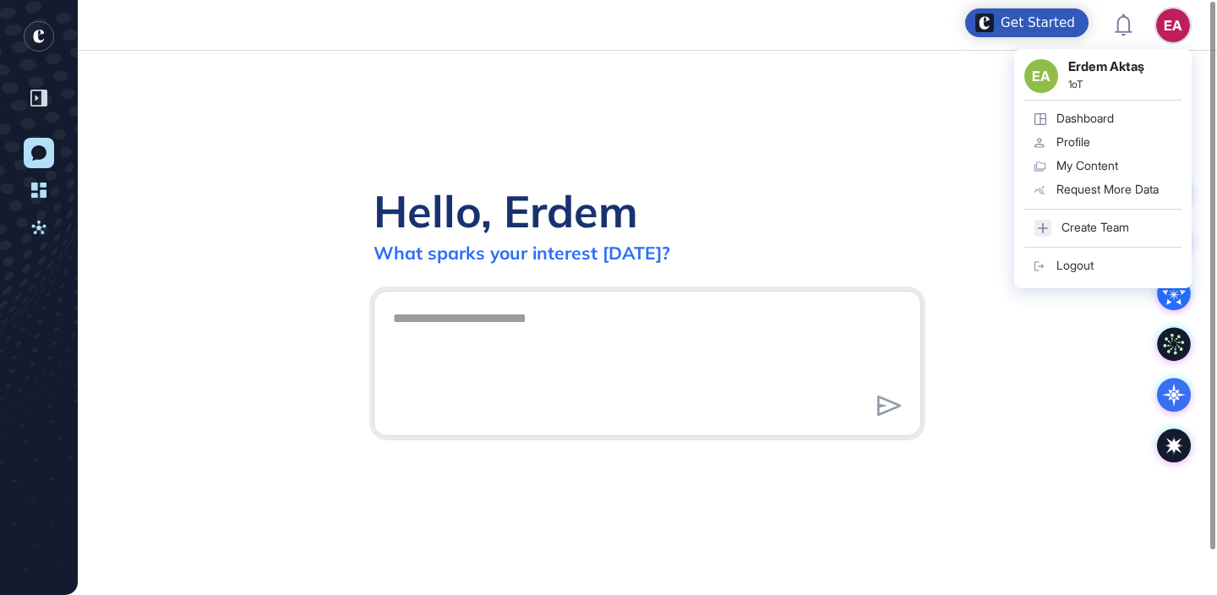
click at [1050, 277] on div "EA Erdem Aktaş 1oT Dashboard Profile My Content Request More Data Create Team L…" at bounding box center [1104, 168] width 178 height 239
click at [1097, 261] on link "Logout" at bounding box center [1103, 266] width 157 height 24
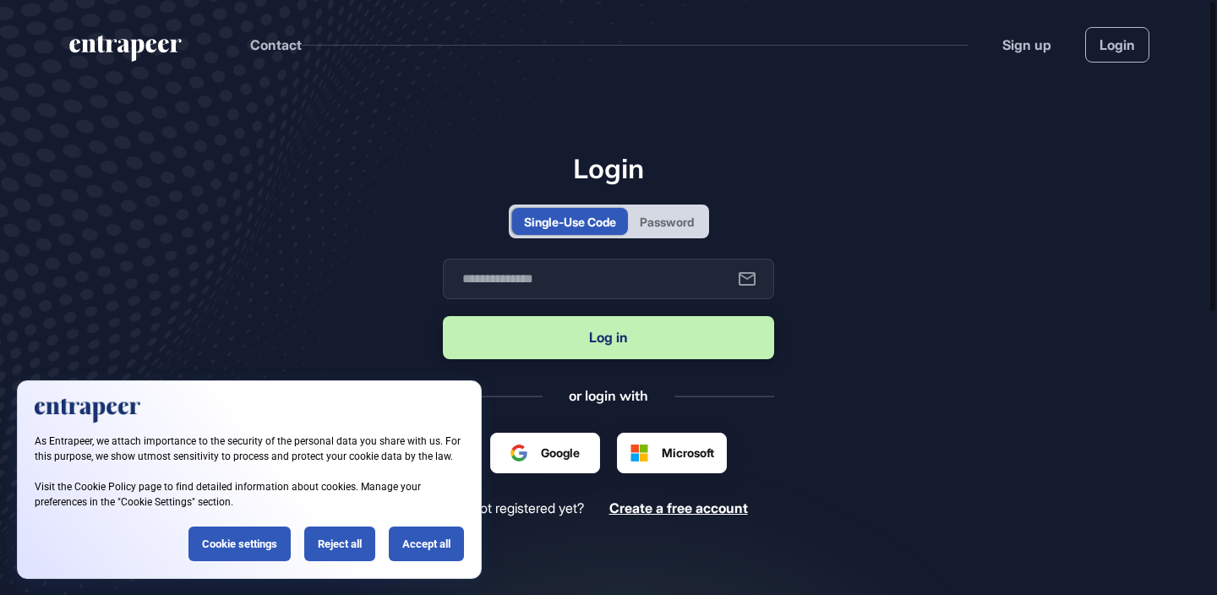
scroll to position [1, 1]
click at [530, 443] on div "Google Google ile oturum açın Google ile oturum açın. Yeni sekmede açılır" at bounding box center [545, 453] width 110 height 41
click at [310, 543] on div "Reject all" at bounding box center [339, 544] width 71 height 35
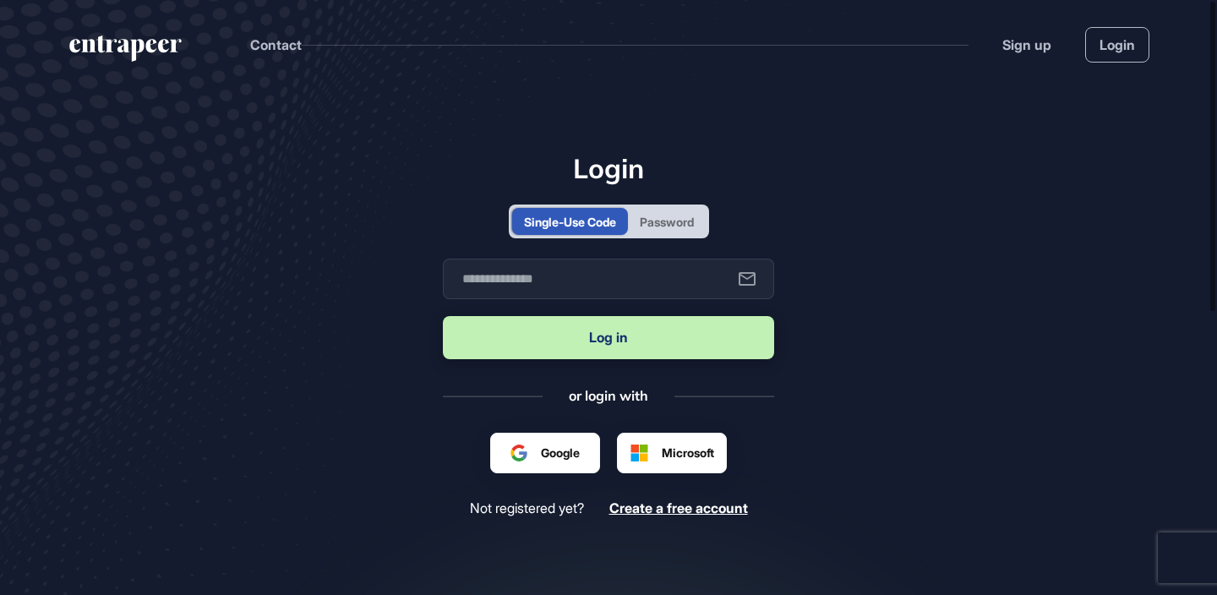
click at [484, 458] on div "Google Microsoft" at bounding box center [608, 453] width 331 height 41
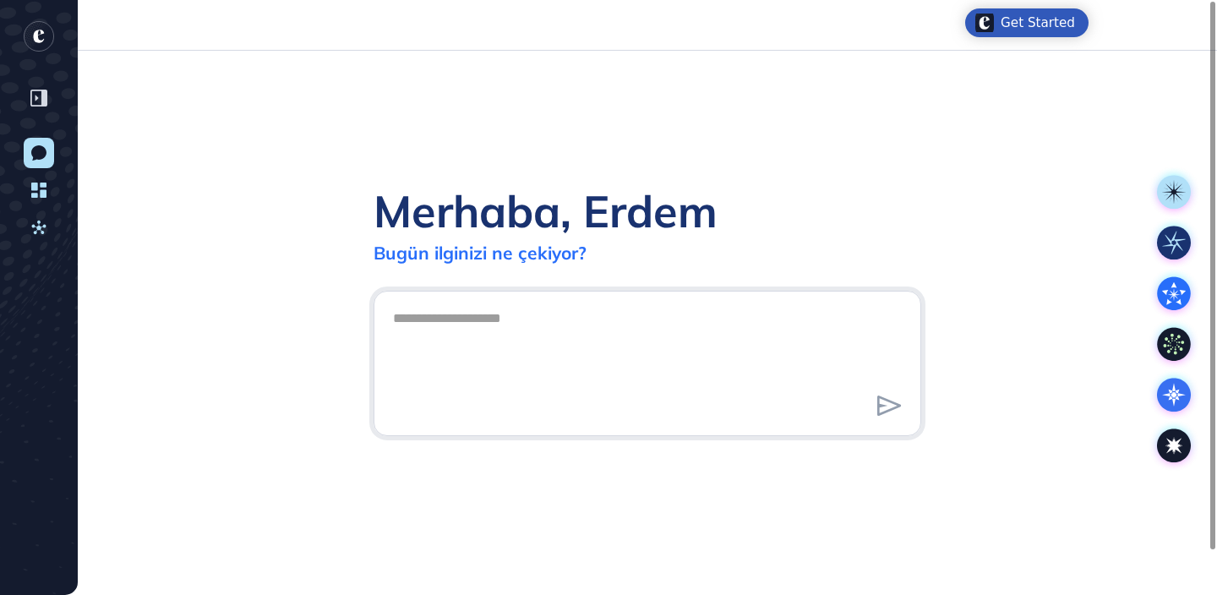
scroll to position [1, 1]
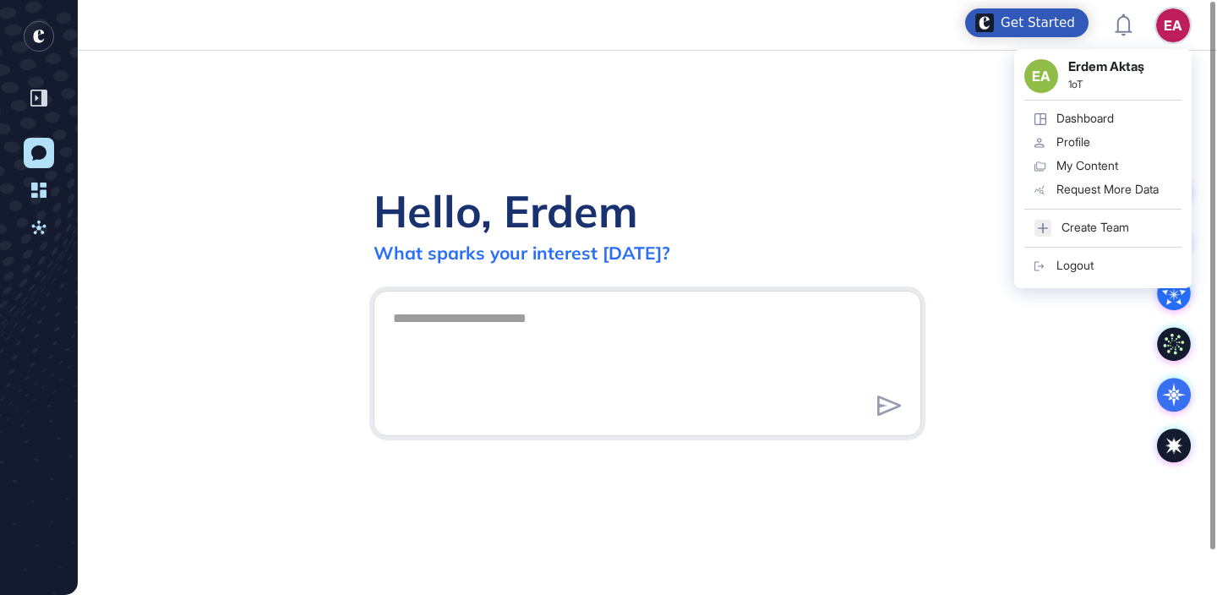
click at [1080, 265] on div "Logout" at bounding box center [1075, 266] width 37 height 14
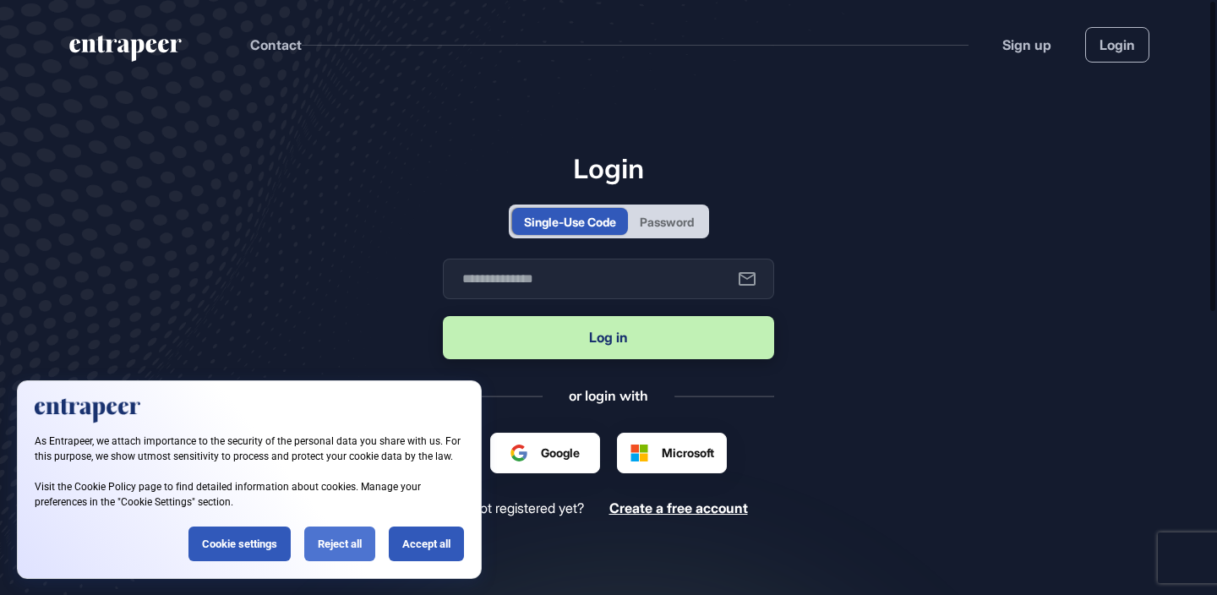
click at [333, 552] on div "Reject all" at bounding box center [339, 544] width 71 height 35
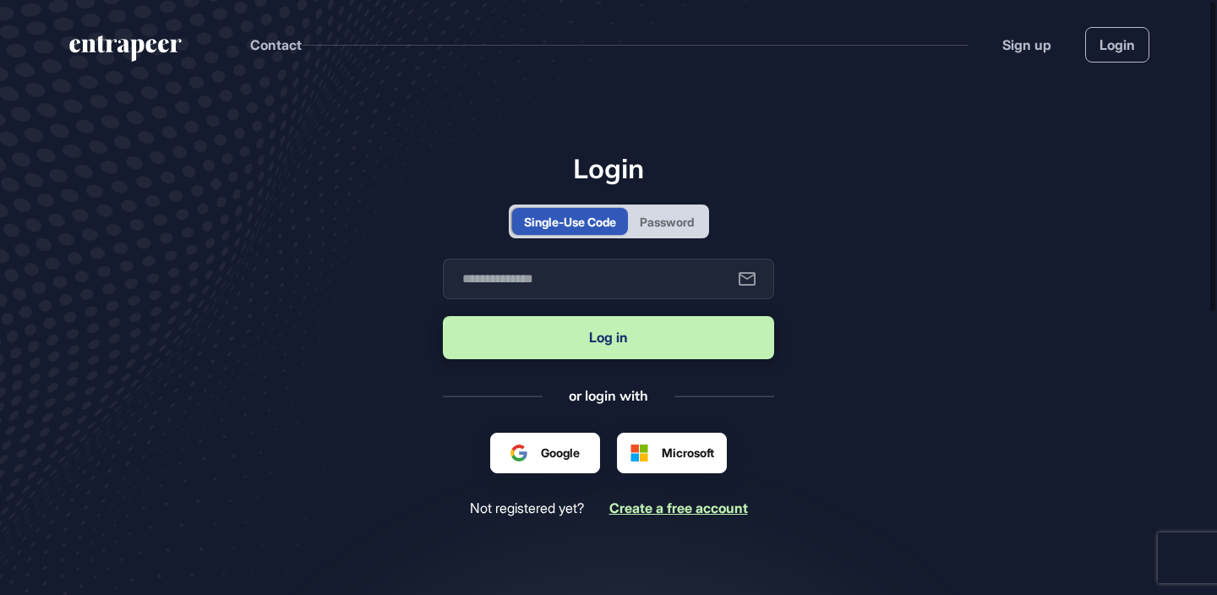
click at [662, 509] on span "Create a free account" at bounding box center [679, 508] width 139 height 17
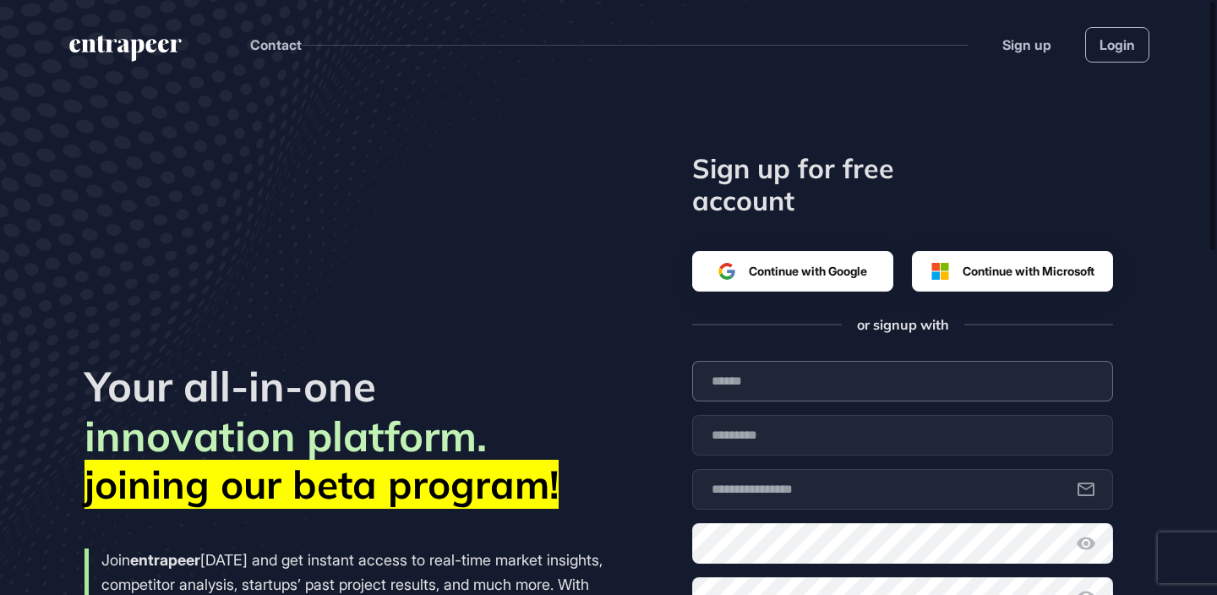
click at [815, 381] on input "text" at bounding box center [902, 381] width 421 height 41
type input "****"
type input "**********"
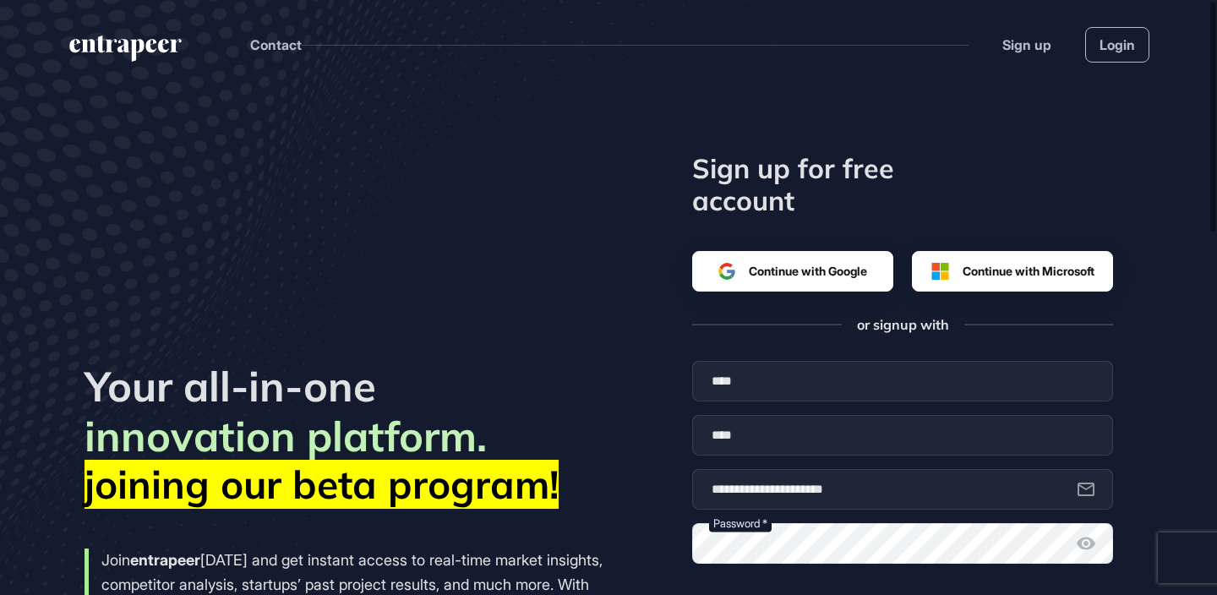
scroll to position [412, 0]
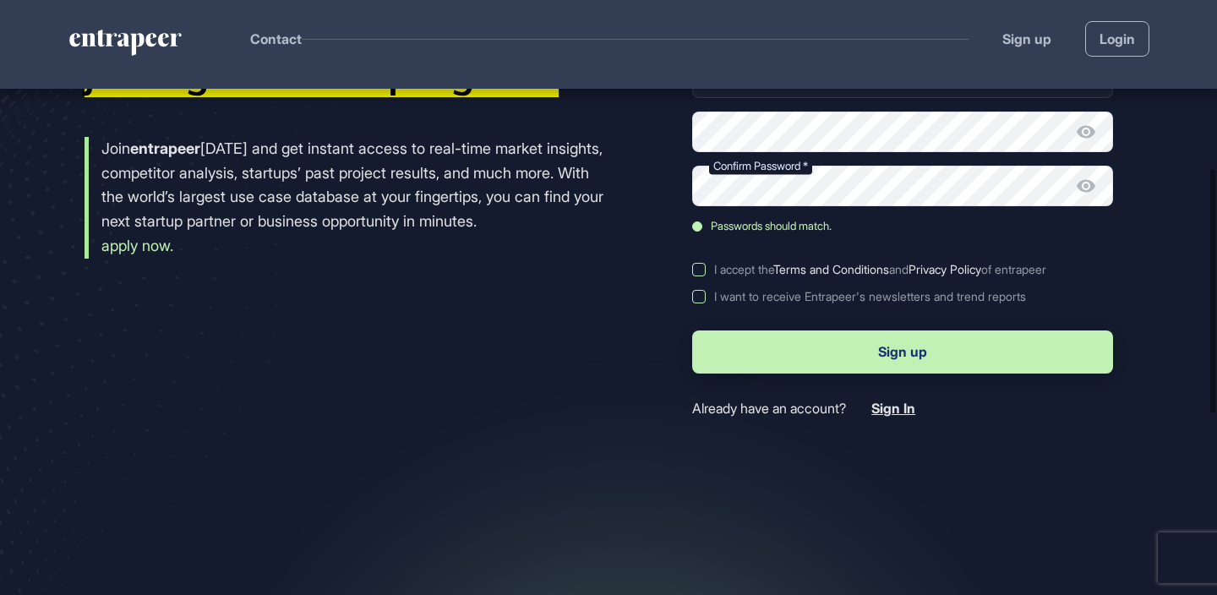
click at [696, 263] on label "I accept the Terms and Conditions and Privacy Policy of entrapeer" at bounding box center [902, 270] width 421 height 14
click at [815, 362] on button "Sign up" at bounding box center [902, 352] width 421 height 43
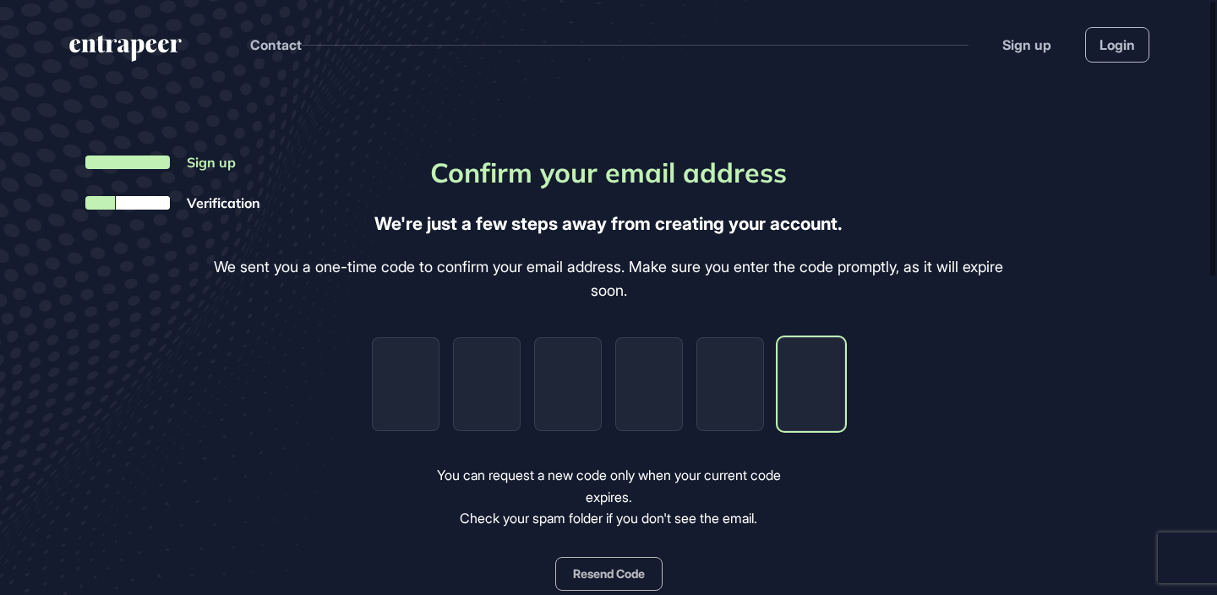
paste input "*"
type input "*"
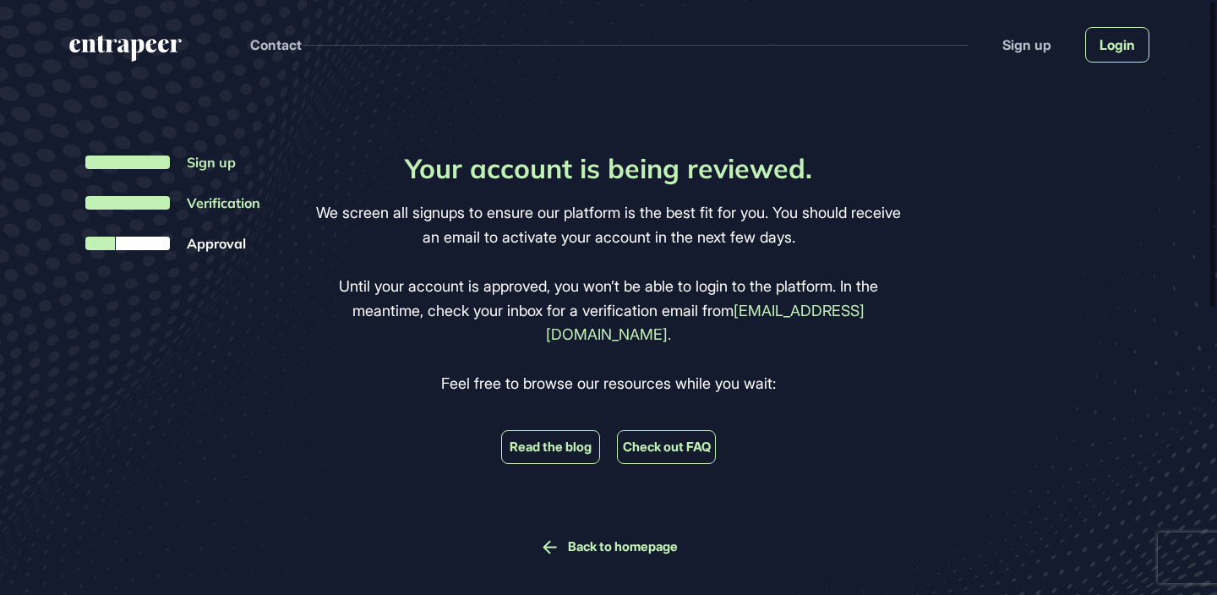
click at [1123, 50] on link "Login" at bounding box center [1118, 45] width 64 height 36
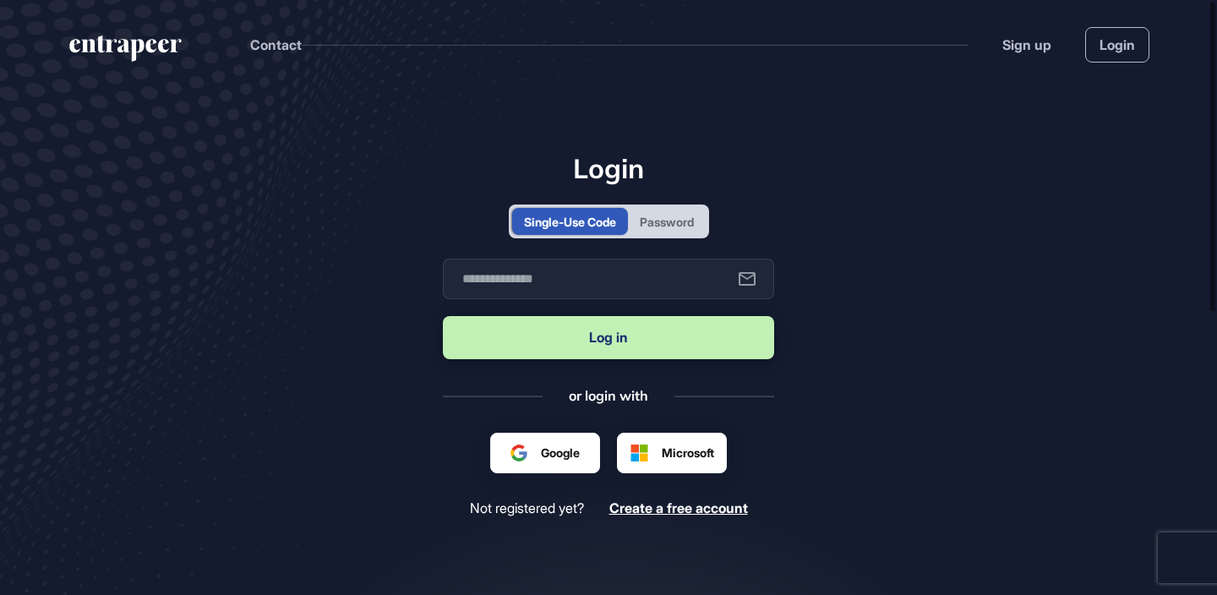
click at [652, 232] on div "Password" at bounding box center [667, 221] width 78 height 27
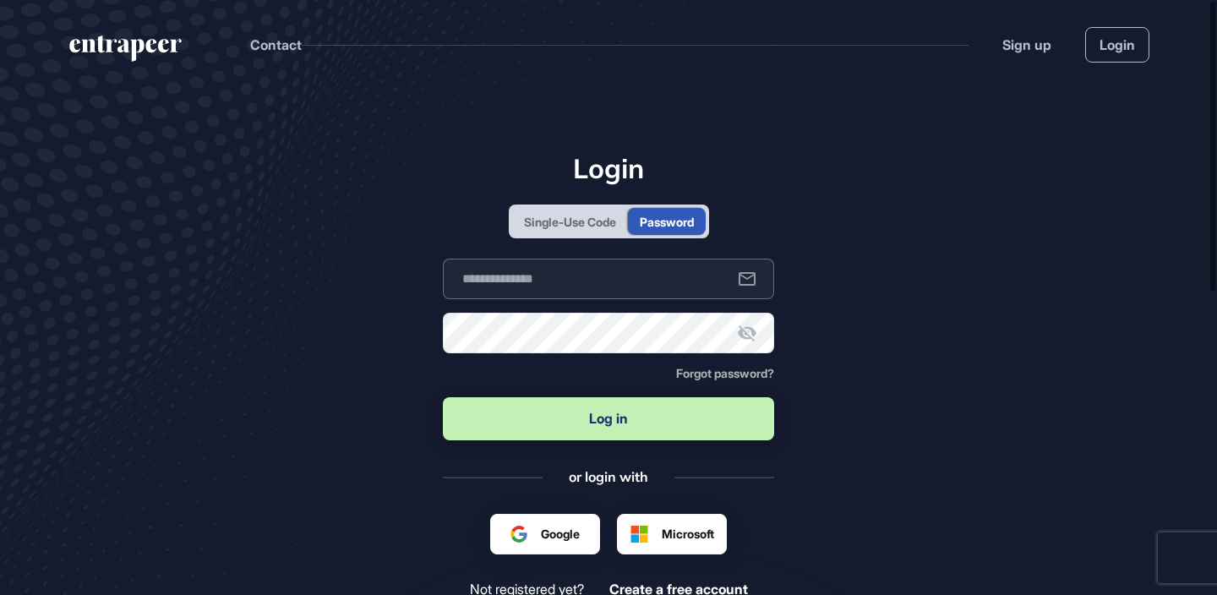
click at [628, 272] on input "text" at bounding box center [608, 279] width 331 height 41
type input "**********"
click at [443, 397] on button "Log in" at bounding box center [608, 418] width 331 height 43
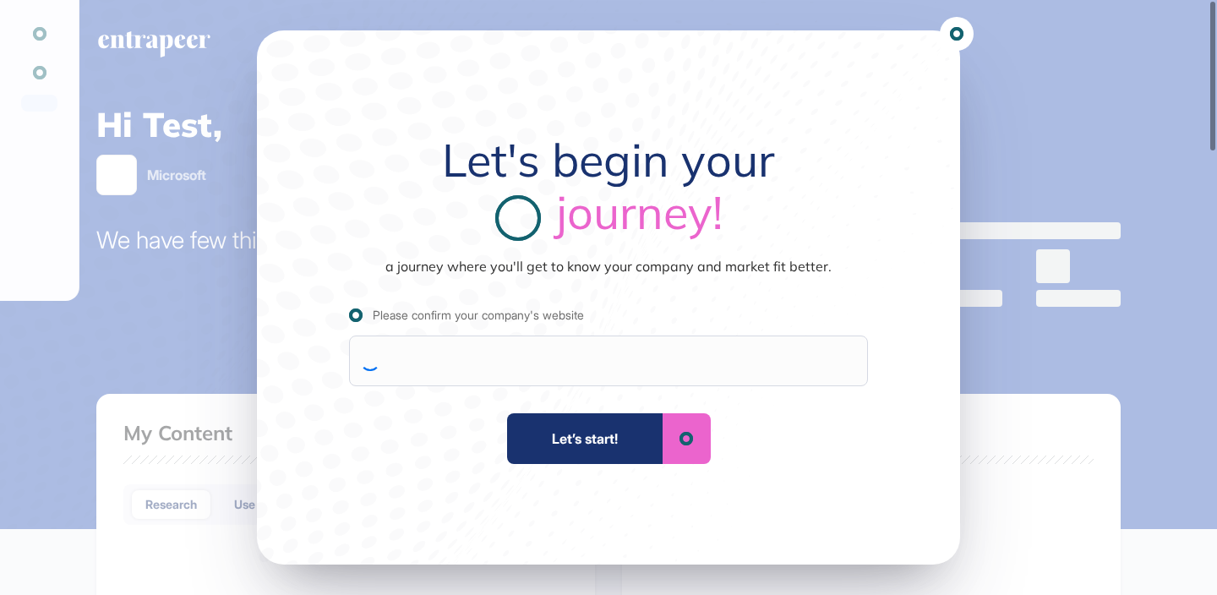
scroll to position [1, 1]
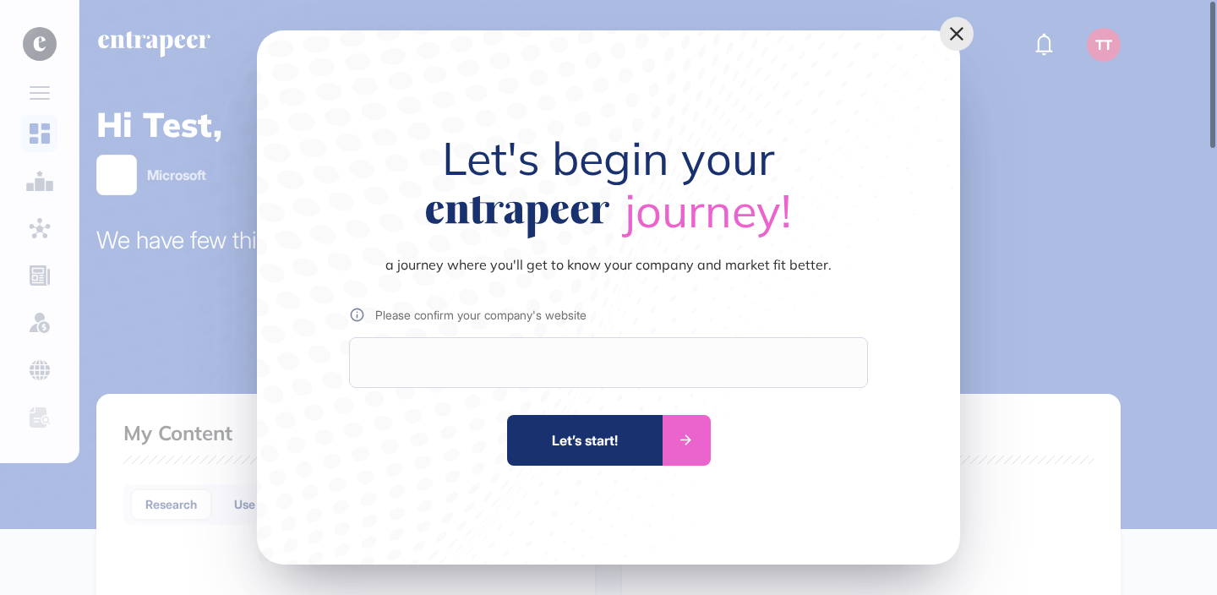
click at [954, 31] on icon at bounding box center [957, 34] width 14 height 14
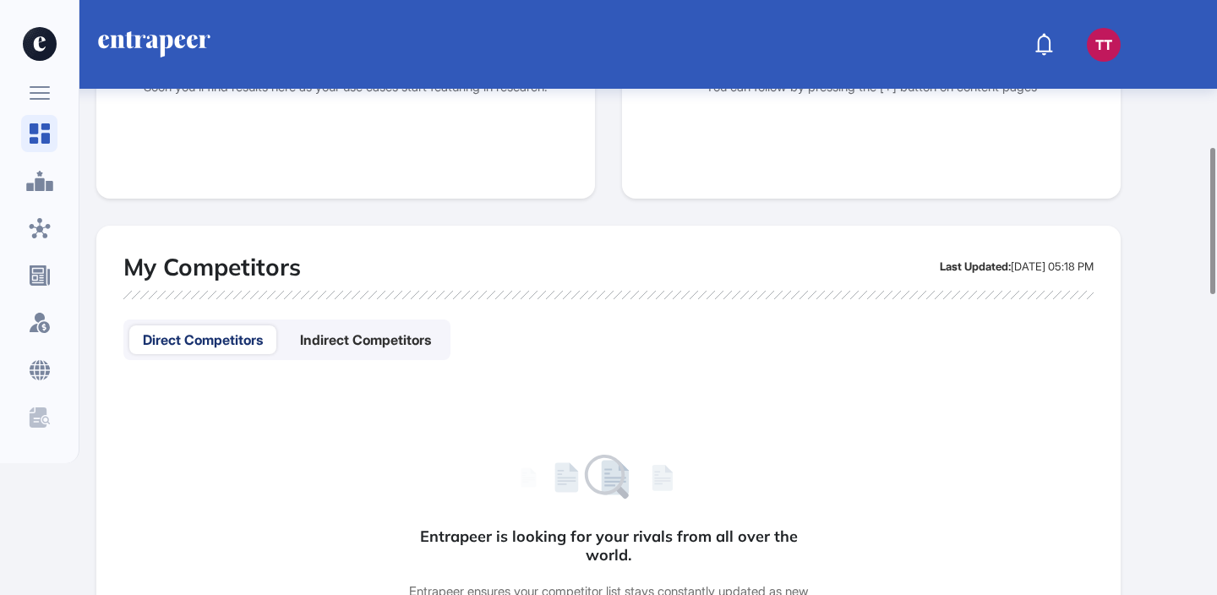
scroll to position [455, 0]
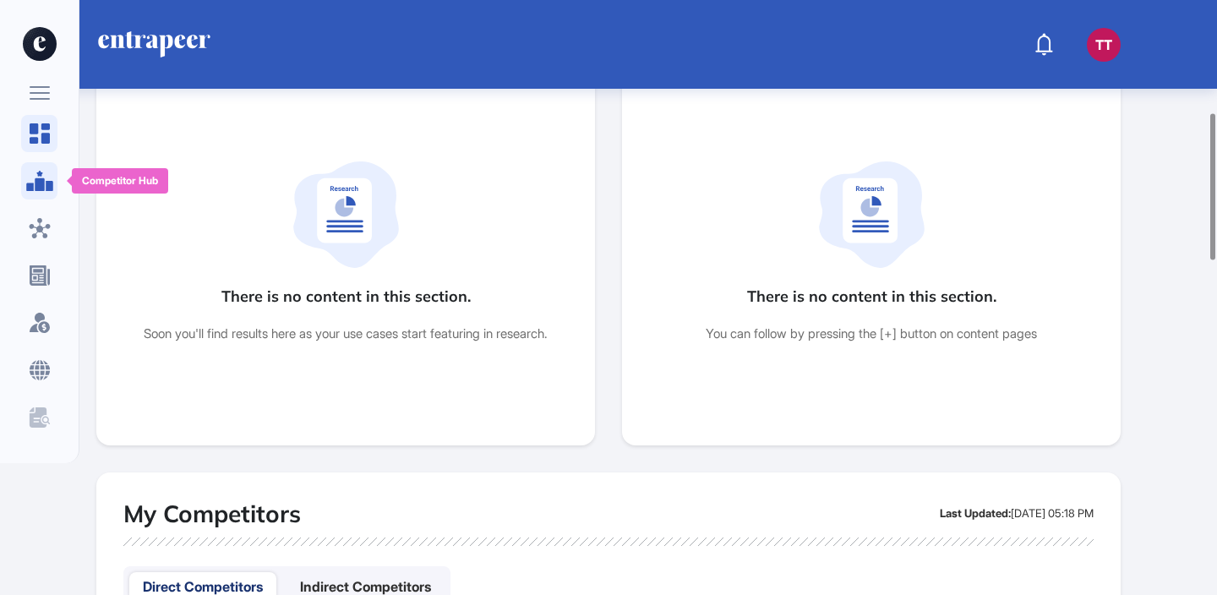
click at [28, 195] on div at bounding box center [39, 180] width 36 height 37
